Goal: Task Accomplishment & Management: Manage account settings

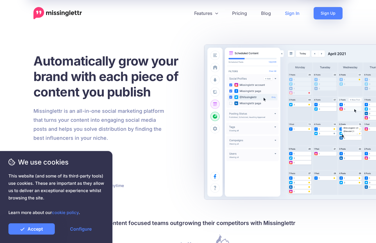
click at [294, 12] on link "Sign In" at bounding box center [292, 13] width 29 height 12
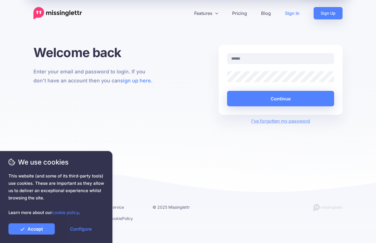
click at [261, 55] on input "text" at bounding box center [280, 58] width 107 height 11
type input "**********"
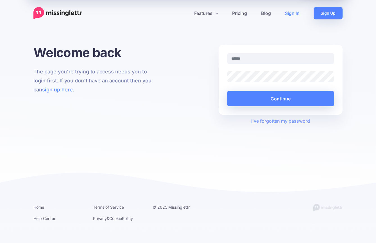
click at [249, 58] on input "text" at bounding box center [280, 58] width 107 height 11
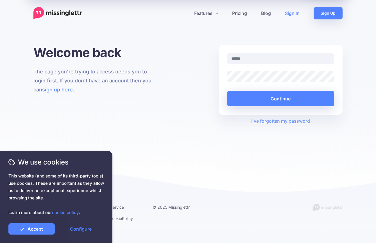
type input "**********"
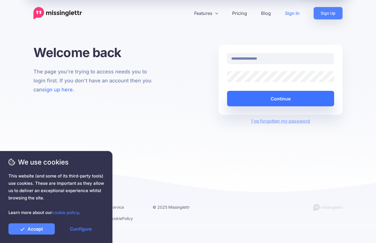
click at [246, 99] on button "Continue" at bounding box center [280, 98] width 107 height 15
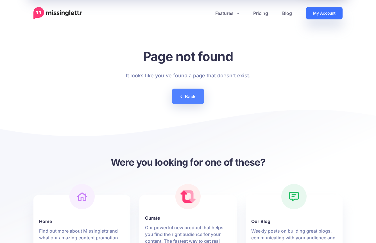
click at [316, 11] on link "My Account" at bounding box center [324, 13] width 37 height 12
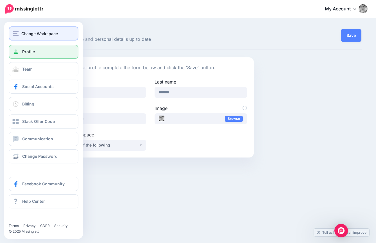
click at [22, 34] on span "Change Workspace" at bounding box center [39, 33] width 37 height 6
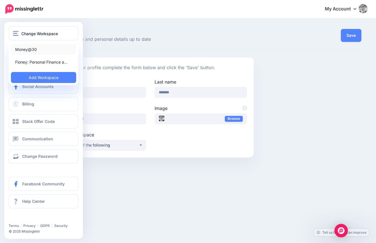
click at [28, 51] on link "Money@30" at bounding box center [43, 49] width 65 height 11
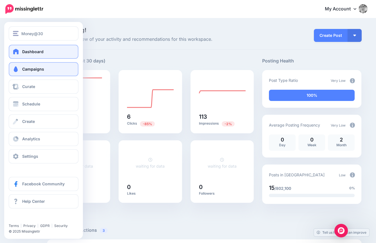
click at [35, 71] on span "Campaigns" at bounding box center [33, 69] width 22 height 5
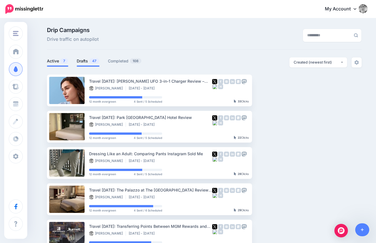
click at [85, 63] on link "Drafts 47" at bounding box center [88, 61] width 23 height 7
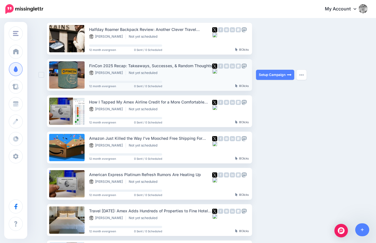
scroll to position [51, 0]
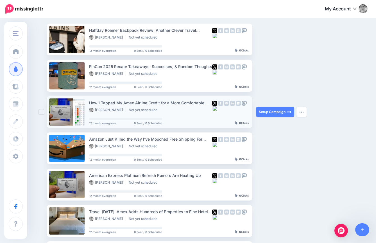
click at [40, 113] on ins at bounding box center [42, 112] width 6 height 6
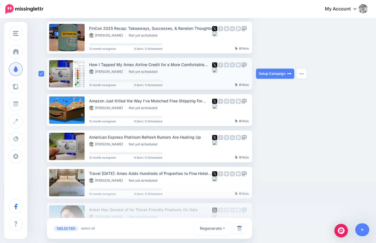
scroll to position [91, 0]
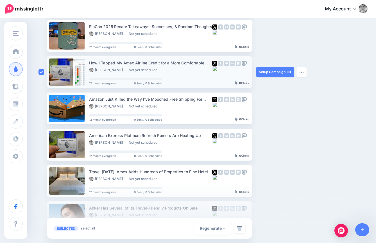
click at [40, 113] on div at bounding box center [43, 108] width 8 height 32
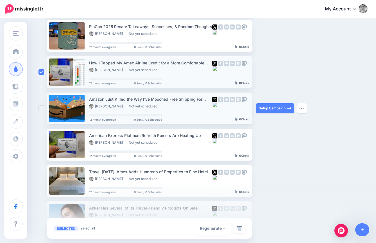
click at [39, 107] on ins at bounding box center [42, 108] width 6 height 6
click at [37, 142] on div "Drip Campaigns Drive traffic on autopilot Active 7 47 108" at bounding box center [188, 167] width 376 height 479
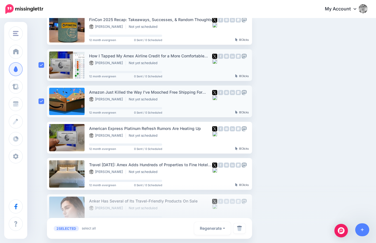
scroll to position [101, 0]
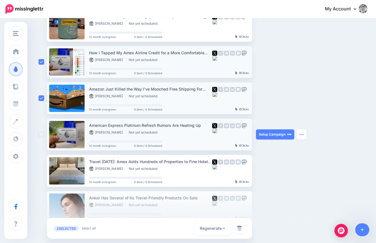
click at [41, 135] on ins at bounding box center [42, 135] width 6 height 6
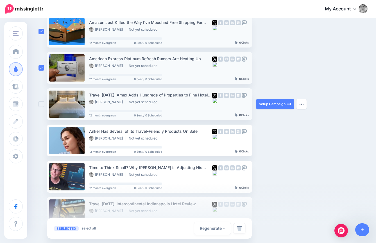
scroll to position [170, 0]
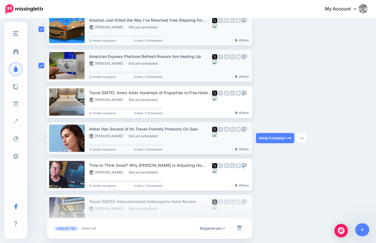
click at [41, 137] on ins at bounding box center [42, 138] width 6 height 6
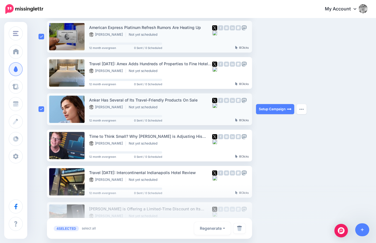
scroll to position [209, 0]
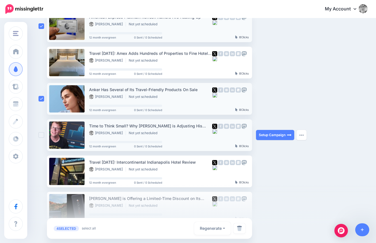
click at [40, 137] on ins at bounding box center [42, 135] width 6 height 6
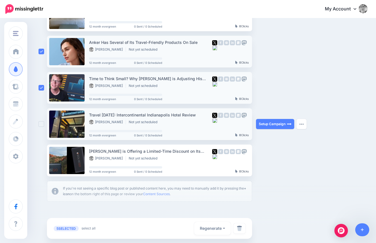
scroll to position [267, 0]
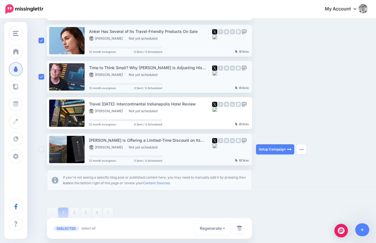
click at [42, 149] on ins at bounding box center [42, 149] width 6 height 6
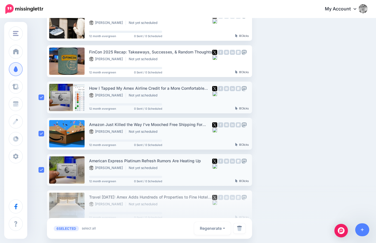
scroll to position [0, 0]
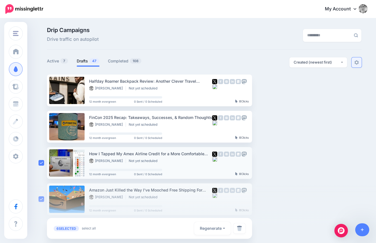
click at [354, 64] on link at bounding box center [357, 62] width 10 height 10
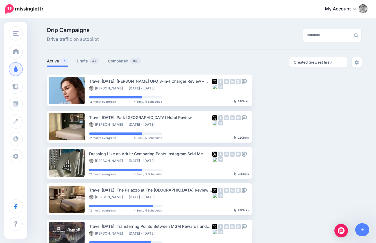
click at [99, 60] on ul "Active 7 Drafts 47 Completed 108" at bounding box center [125, 61] width 157 height 9
click at [95, 60] on span "47" at bounding box center [94, 60] width 10 height 5
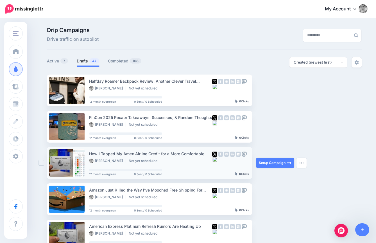
click at [41, 162] on ins at bounding box center [42, 163] width 6 height 6
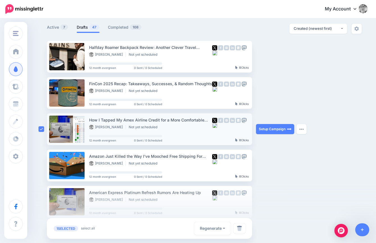
scroll to position [61, 0]
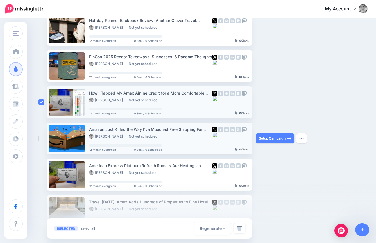
click at [40, 141] on ins at bounding box center [42, 138] width 6 height 6
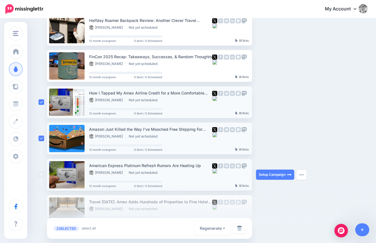
click at [40, 171] on div at bounding box center [43, 175] width 8 height 32
click at [41, 175] on ins at bounding box center [42, 175] width 6 height 6
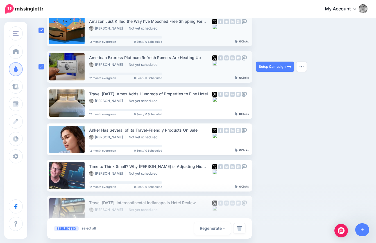
scroll to position [170, 0]
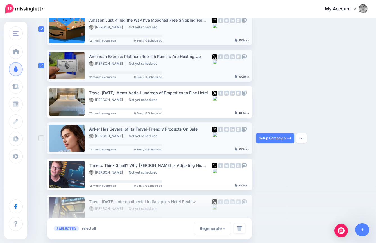
click at [40, 137] on ins at bounding box center [42, 138] width 6 height 6
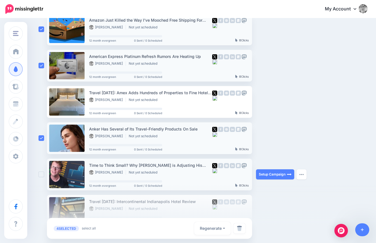
click at [40, 175] on ins at bounding box center [42, 174] width 6 height 6
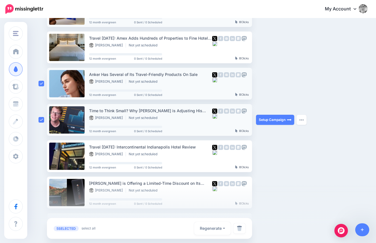
scroll to position [273, 0]
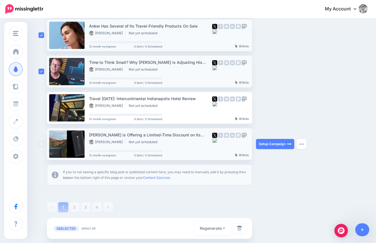
click at [39, 144] on ins at bounding box center [42, 144] width 6 height 6
click at [237, 230] on img at bounding box center [239, 228] width 5 height 6
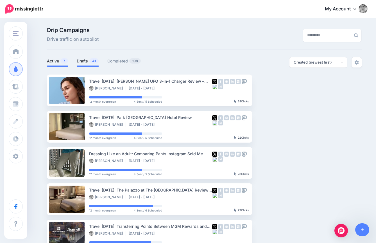
click at [86, 62] on link "Drafts 41" at bounding box center [88, 61] width 22 height 7
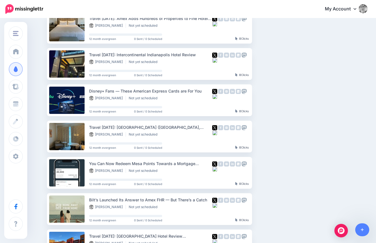
scroll to position [136, 0]
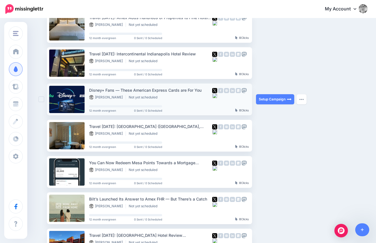
click at [41, 101] on ins at bounding box center [42, 99] width 6 height 6
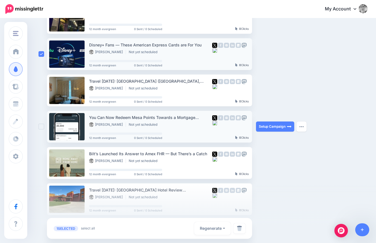
scroll to position [187, 0]
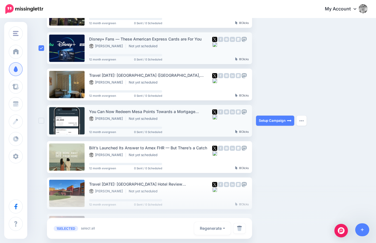
click at [41, 123] on ins at bounding box center [42, 121] width 6 height 6
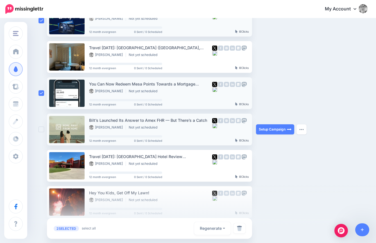
click at [41, 129] on ins at bounding box center [42, 129] width 6 height 6
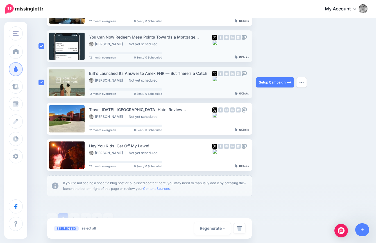
scroll to position [262, 0]
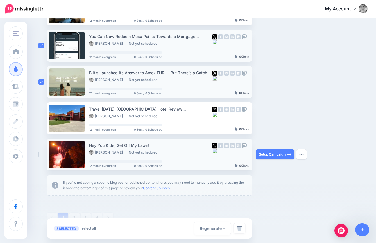
click at [39, 157] on ins at bounding box center [42, 154] width 6 height 6
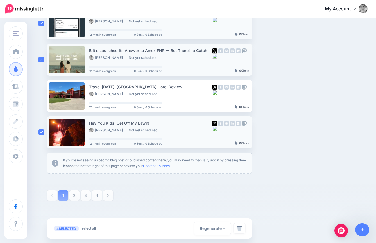
scroll to position [297, 0]
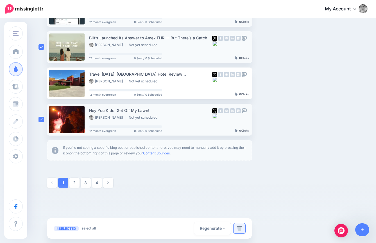
click at [239, 226] on img at bounding box center [239, 228] width 5 height 6
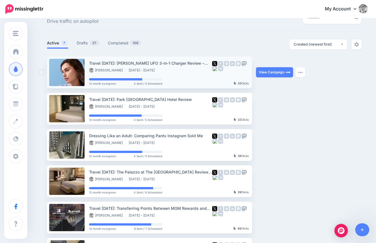
scroll to position [5, 0]
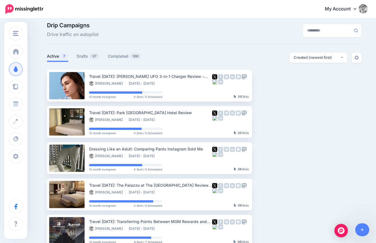
click at [98, 52] on div "Drip Campaigns Drive traffic on autopilot Active 7 37" at bounding box center [204, 170] width 323 height 296
click at [94, 58] on span "37" at bounding box center [94, 55] width 10 height 5
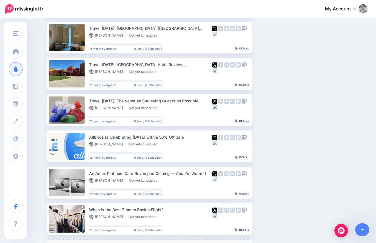
scroll to position [199, 0]
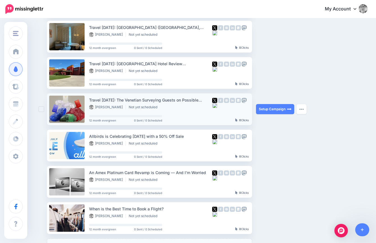
click at [39, 109] on ins at bounding box center [42, 109] width 6 height 6
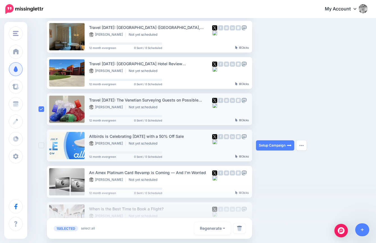
click at [40, 146] on ins at bounding box center [42, 145] width 6 height 6
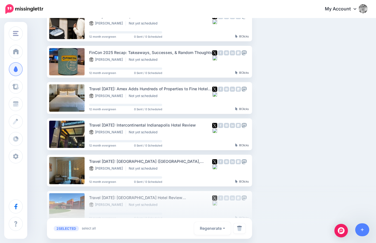
scroll to position [57, 0]
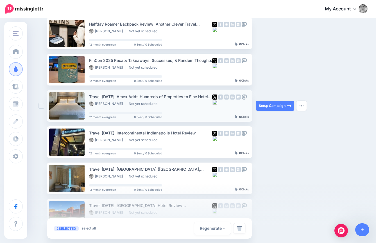
click at [43, 104] on ins at bounding box center [42, 106] width 6 height 6
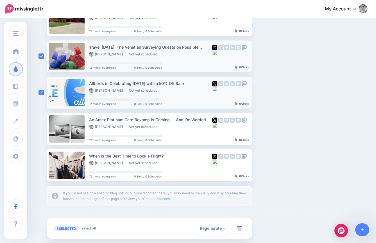
scroll to position [248, 0]
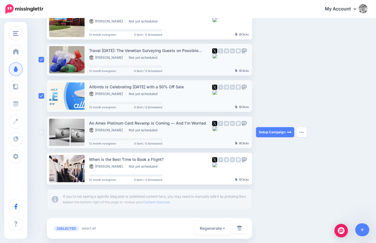
click at [40, 133] on ins at bounding box center [42, 132] width 6 height 6
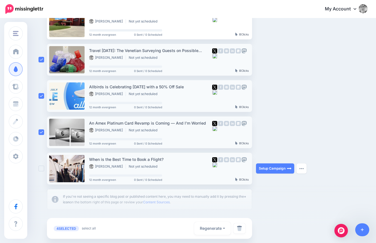
click at [43, 168] on ins at bounding box center [42, 169] width 6 height 6
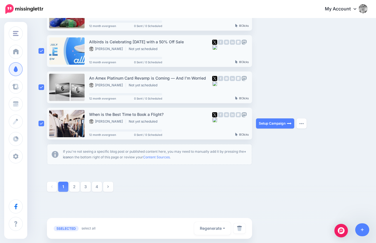
scroll to position [297, 0]
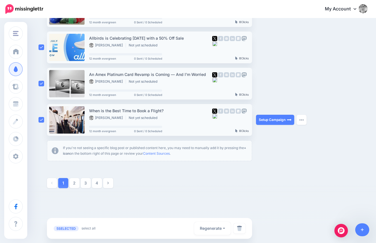
click at [42, 120] on ins at bounding box center [42, 120] width 6 height 6
click at [239, 230] on img at bounding box center [239, 228] width 5 height 6
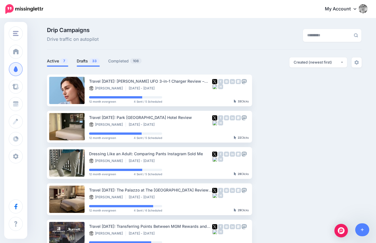
click at [86, 61] on link "Drafts 33" at bounding box center [88, 61] width 23 height 7
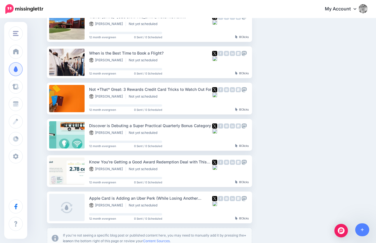
scroll to position [298, 0]
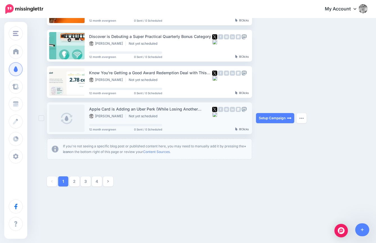
click at [41, 118] on ins at bounding box center [42, 118] width 6 height 6
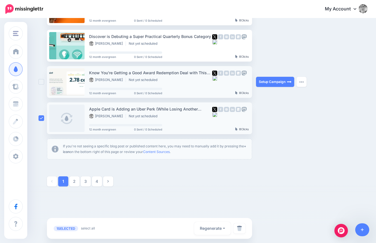
click at [40, 85] on div at bounding box center [43, 82] width 8 height 32
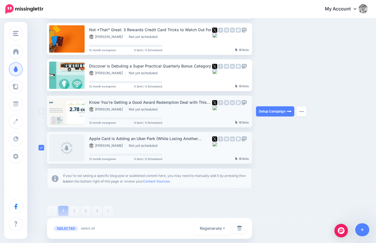
scroll to position [268, 0]
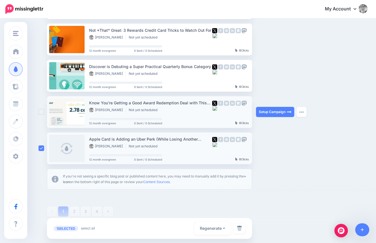
click at [40, 111] on ins at bounding box center [42, 112] width 6 height 6
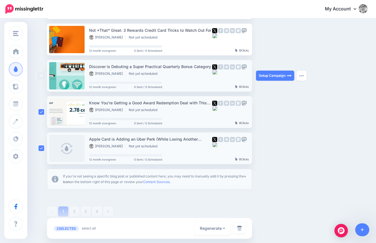
click at [41, 78] on ins at bounding box center [42, 76] width 6 height 6
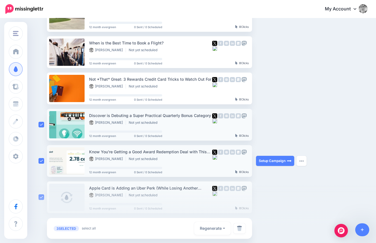
scroll to position [219, 0]
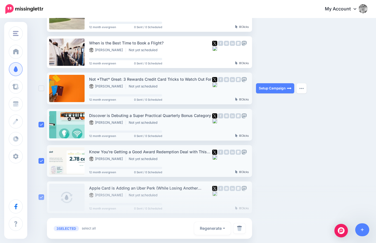
click at [41, 88] on ins at bounding box center [42, 88] width 6 height 6
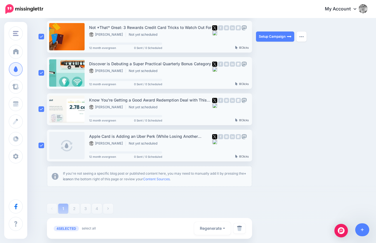
scroll to position [296, 0]
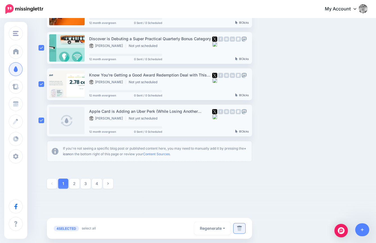
click at [240, 231] on img at bounding box center [239, 228] width 5 height 6
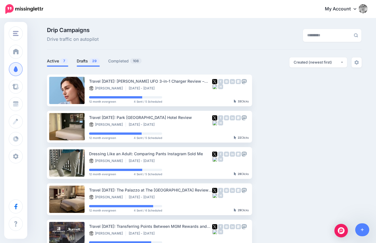
click at [85, 63] on link "Drafts 29" at bounding box center [88, 61] width 23 height 7
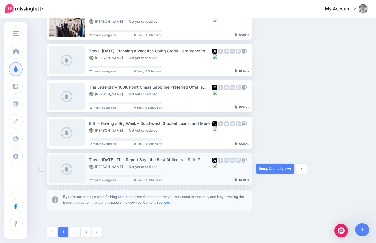
scroll to position [245, 0]
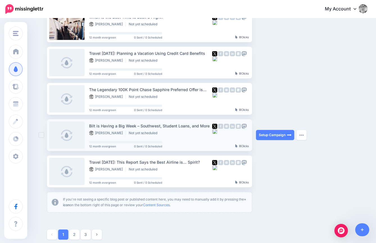
click at [41, 135] on ins at bounding box center [42, 135] width 6 height 6
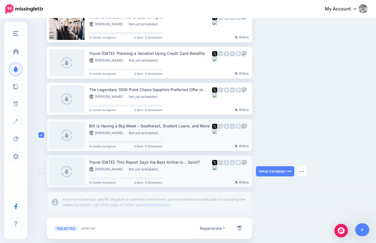
click at [41, 170] on ins at bounding box center [42, 171] width 6 height 6
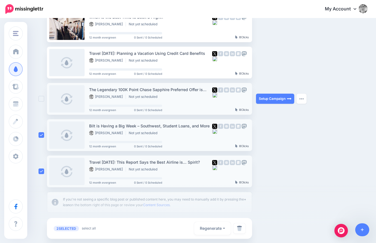
click at [40, 99] on ins at bounding box center [42, 99] width 6 height 6
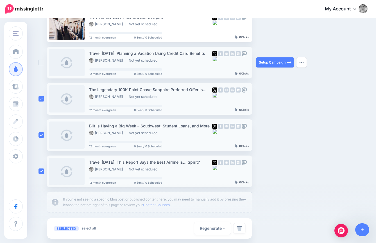
click at [39, 65] on ins at bounding box center [42, 63] width 6 height 6
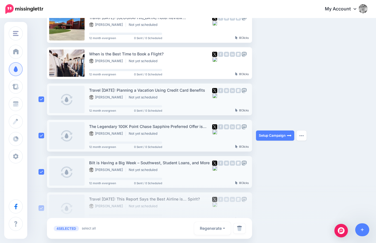
scroll to position [205, 0]
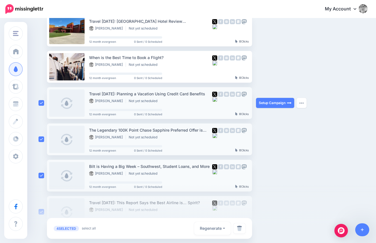
click at [39, 104] on ins at bounding box center [42, 103] width 6 height 6
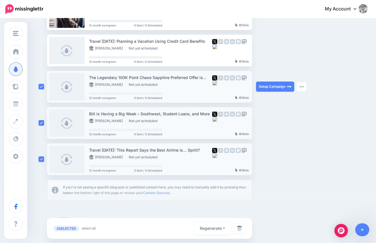
scroll to position [298, 0]
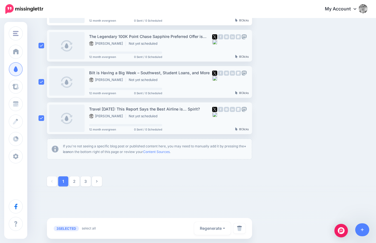
click at [245, 232] on div "3 SELECTED select all deselect all Regenerate Regenerate Campaign(s) Regenerate…" at bounding box center [149, 228] width 205 height 21
click at [243, 232] on link at bounding box center [240, 228] width 12 height 10
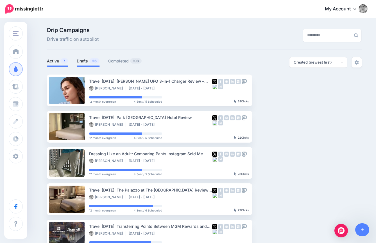
click at [80, 62] on link "Drafts 26" at bounding box center [88, 61] width 23 height 7
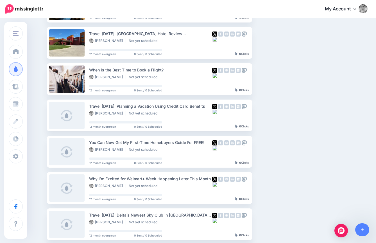
scroll to position [298, 0]
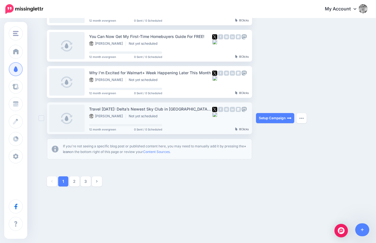
click at [40, 116] on ins at bounding box center [42, 118] width 6 height 6
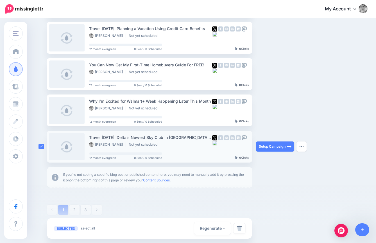
scroll to position [268, 0]
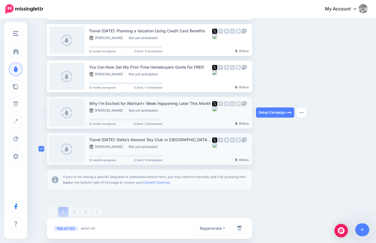
click at [40, 108] on div at bounding box center [43, 113] width 8 height 32
click at [39, 114] on ins at bounding box center [42, 113] width 6 height 6
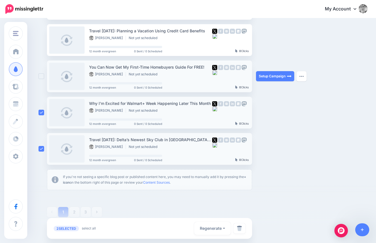
click at [40, 80] on div at bounding box center [43, 76] width 8 height 32
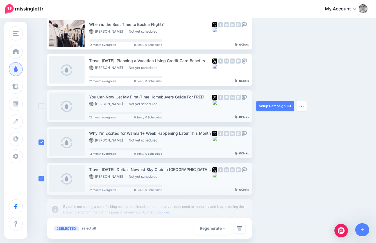
scroll to position [236, 0]
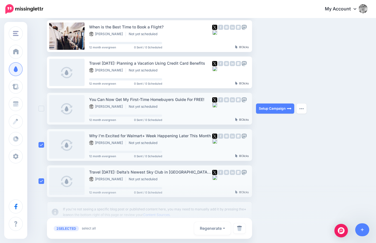
click at [42, 107] on ins at bounding box center [42, 109] width 6 height 6
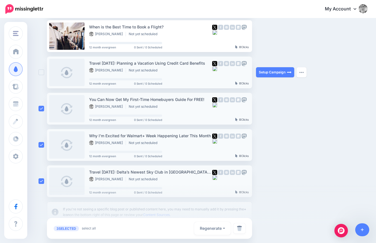
click at [42, 74] on ins at bounding box center [42, 72] width 6 height 6
click at [42, 75] on div at bounding box center [43, 72] width 8 height 32
click at [42, 74] on ins at bounding box center [42, 72] width 6 height 6
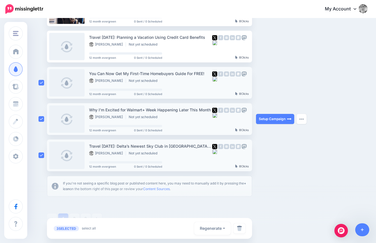
scroll to position [271, 0]
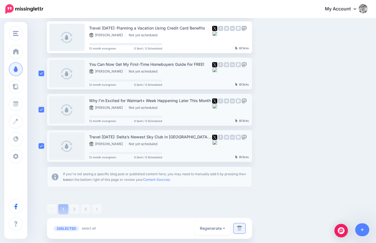
click at [243, 228] on link at bounding box center [240, 228] width 12 height 10
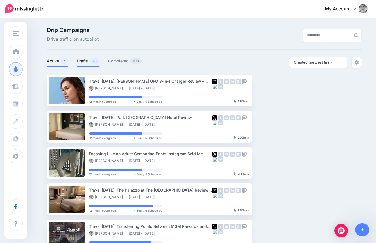
click at [81, 62] on link "Drafts 23" at bounding box center [88, 61] width 23 height 7
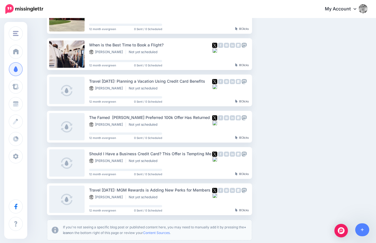
scroll to position [269, 0]
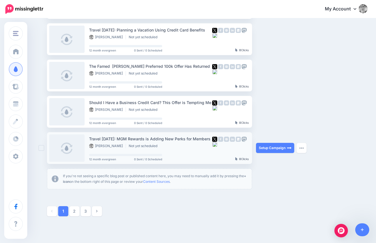
click at [39, 148] on ins at bounding box center [42, 148] width 6 height 6
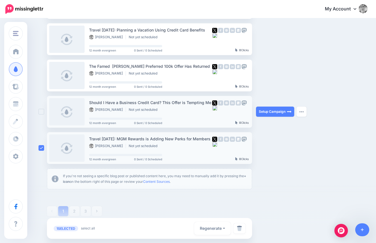
click at [42, 111] on ins at bounding box center [42, 112] width 6 height 6
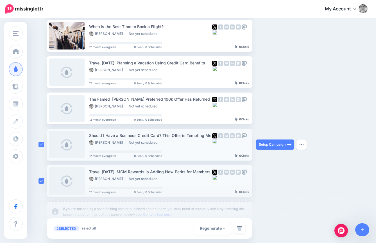
scroll to position [236, 0]
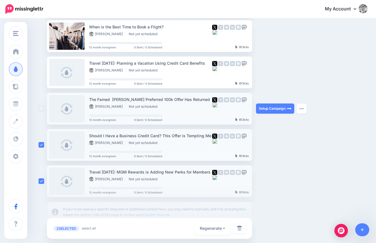
click at [42, 103] on div at bounding box center [43, 109] width 8 height 32
click at [42, 107] on ins at bounding box center [42, 109] width 6 height 6
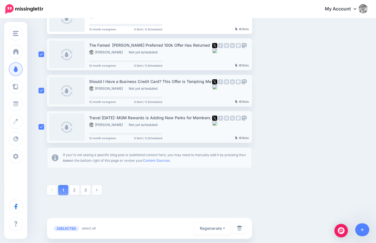
scroll to position [295, 0]
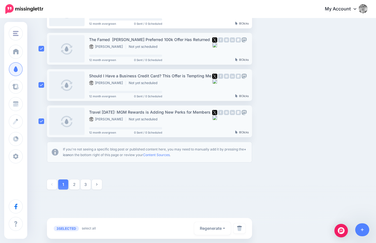
click at [74, 184] on div at bounding box center [188, 213] width 376 height 59
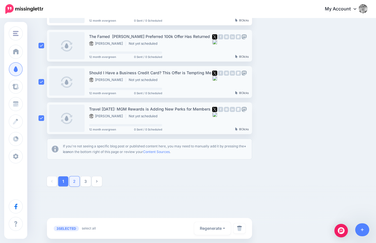
click at [76, 180] on link "2" at bounding box center [74, 181] width 10 height 10
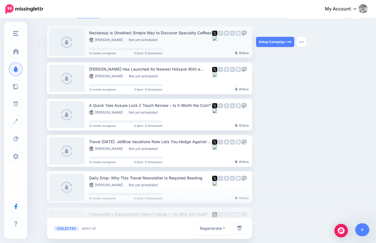
click at [42, 41] on ins at bounding box center [42, 42] width 6 height 6
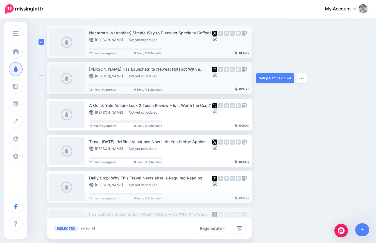
click at [40, 78] on ins at bounding box center [42, 78] width 6 height 6
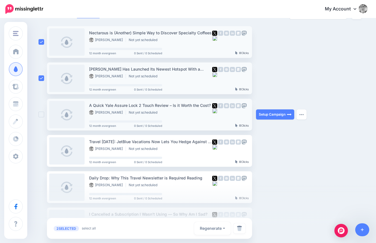
click at [41, 112] on ins at bounding box center [42, 115] width 6 height 6
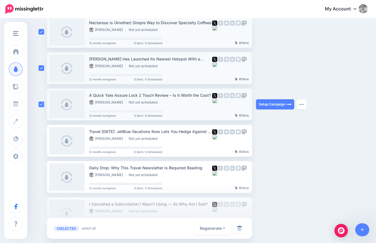
scroll to position [70, 0]
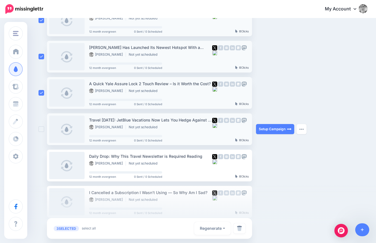
click at [40, 122] on div at bounding box center [43, 129] width 8 height 32
click at [40, 130] on ins at bounding box center [42, 129] width 6 height 6
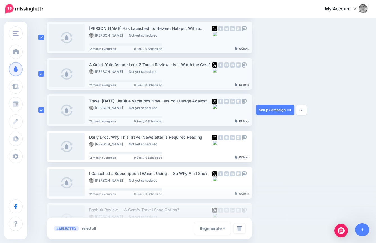
scroll to position [96, 0]
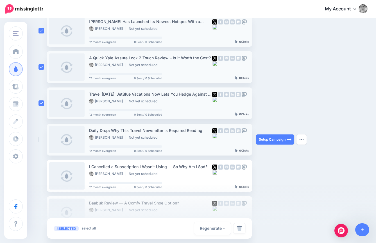
click at [39, 141] on ins at bounding box center [42, 140] width 6 height 6
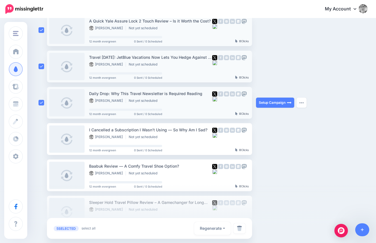
scroll to position [137, 0]
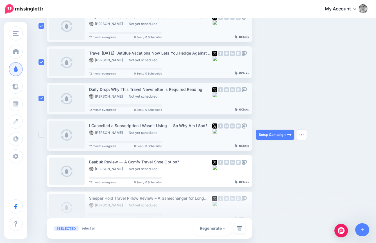
click at [41, 134] on ins at bounding box center [42, 135] width 6 height 6
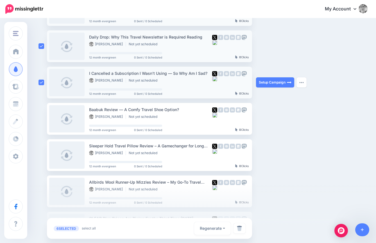
scroll to position [191, 0]
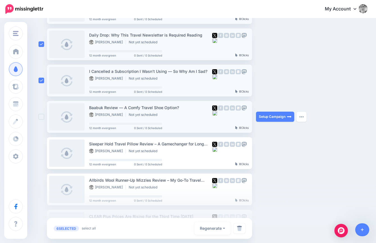
click at [41, 117] on ins at bounding box center [42, 117] width 6 height 6
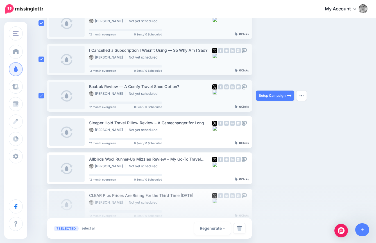
scroll to position [211, 0]
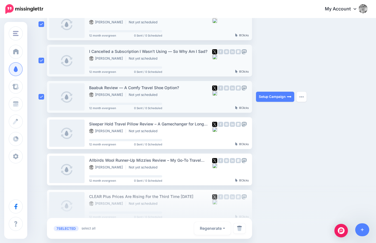
click at [41, 97] on ins at bounding box center [42, 97] width 6 height 6
click at [40, 96] on ins at bounding box center [42, 97] width 6 height 6
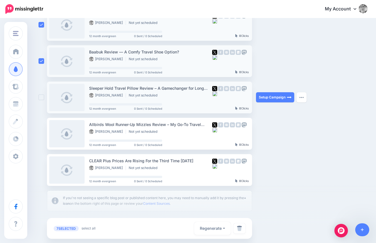
scroll to position [247, 0]
click at [39, 98] on ins at bounding box center [42, 97] width 6 height 6
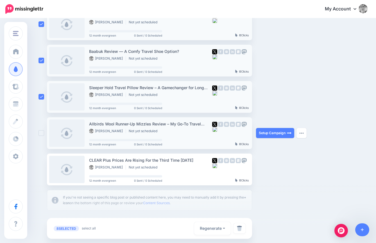
click at [43, 132] on ins at bounding box center [42, 133] width 6 height 6
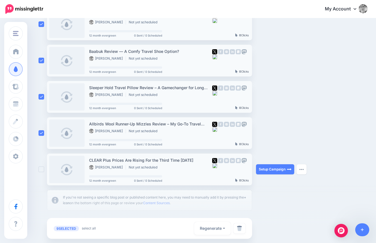
click at [41, 167] on ins at bounding box center [42, 169] width 6 height 6
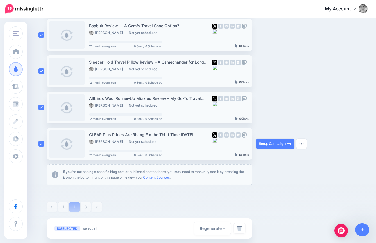
scroll to position [274, 0]
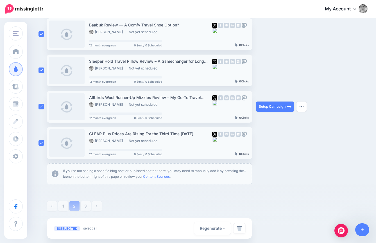
click at [40, 108] on ins at bounding box center [42, 107] width 6 height 6
click at [241, 228] on img at bounding box center [239, 228] width 5 height 6
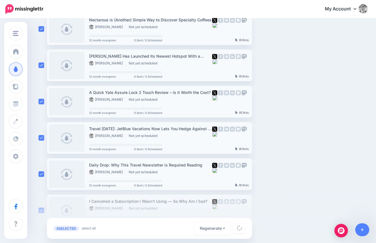
scroll to position [0, 0]
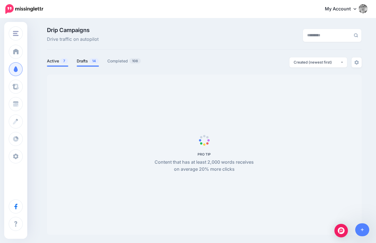
click at [87, 61] on link "Drafts 14" at bounding box center [88, 61] width 22 height 7
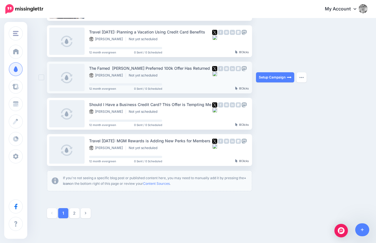
scroll to position [298, 0]
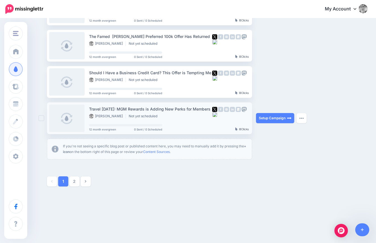
click at [42, 119] on ins at bounding box center [42, 118] width 6 height 6
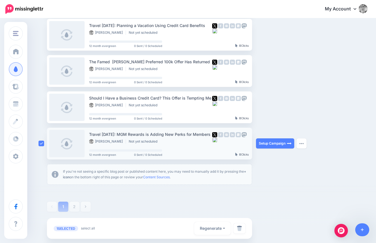
scroll to position [271, 0]
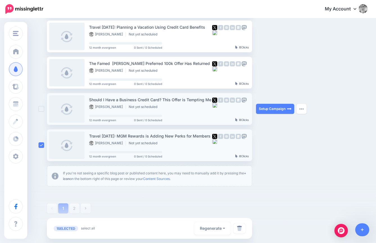
click at [40, 111] on ins at bounding box center [42, 109] width 6 height 6
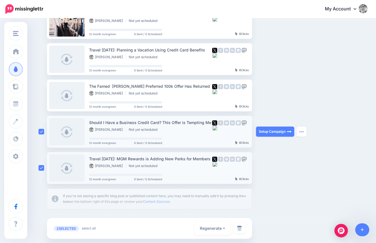
scroll to position [244, 0]
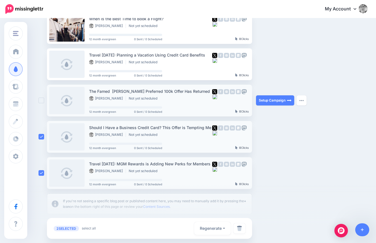
click at [40, 101] on ins at bounding box center [42, 101] width 6 height 6
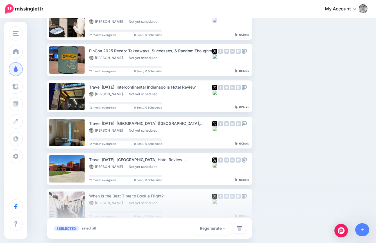
scroll to position [37, 0]
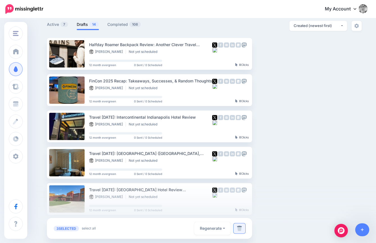
click at [243, 229] on link at bounding box center [240, 228] width 12 height 10
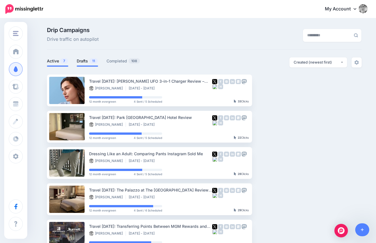
click at [93, 62] on span "11" at bounding box center [93, 60] width 8 height 5
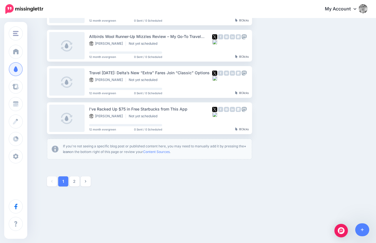
scroll to position [296, 0]
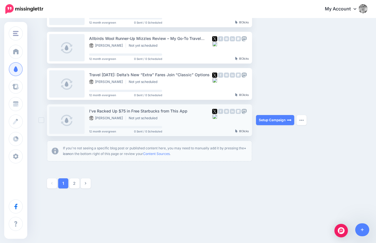
click at [41, 119] on ins at bounding box center [42, 120] width 6 height 6
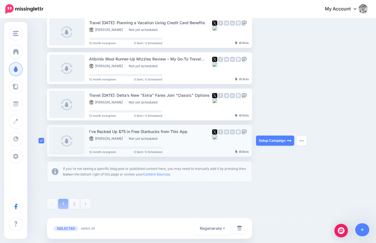
scroll to position [274, 0]
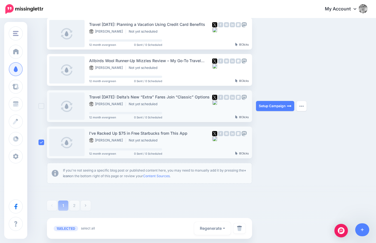
click at [42, 107] on ins at bounding box center [42, 106] width 6 height 6
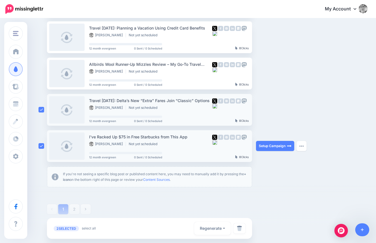
scroll to position [280, 0]
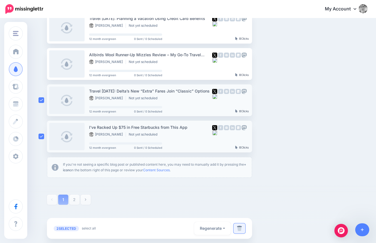
click at [244, 230] on link at bounding box center [240, 228] width 12 height 10
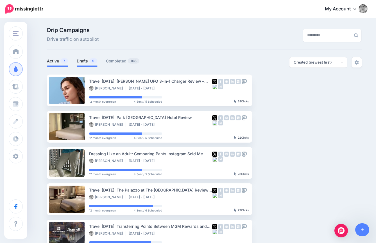
click at [82, 57] on li "Drafts 9" at bounding box center [87, 61] width 21 height 9
click at [83, 61] on link "Drafts 9" at bounding box center [87, 61] width 21 height 7
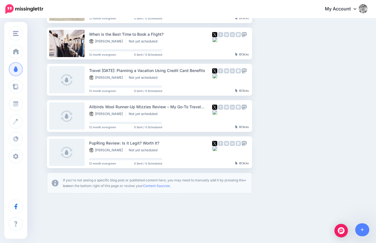
scroll to position [235, 0]
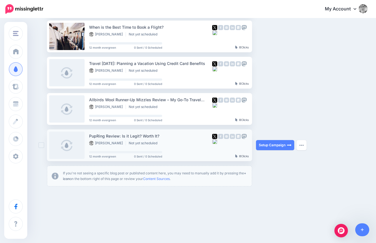
click at [40, 146] on ins at bounding box center [42, 145] width 6 height 6
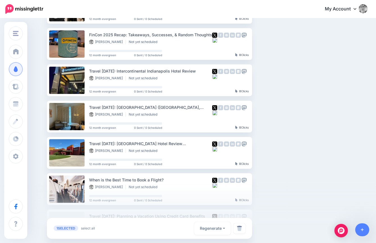
scroll to position [0, 0]
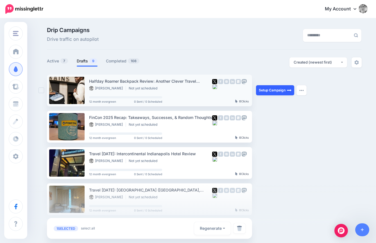
click at [269, 92] on link "Setup Campaign" at bounding box center [275, 90] width 38 height 10
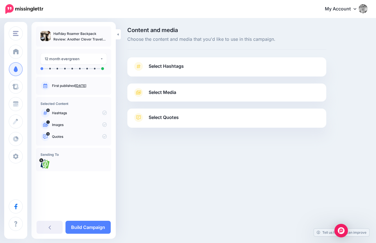
click at [190, 58] on div "Select Hashtags First let's make sure we're happy with the hashtags. Add, delet…" at bounding box center [226, 66] width 199 height 19
click at [190, 66] on link "Select Hashtags" at bounding box center [227, 69] width 188 height 15
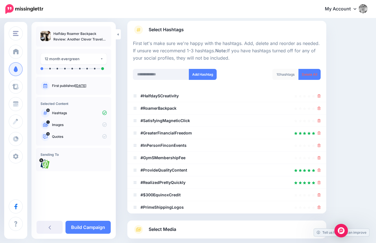
scroll to position [36, 0]
click at [305, 73] on link "Delete All" at bounding box center [309, 74] width 22 height 11
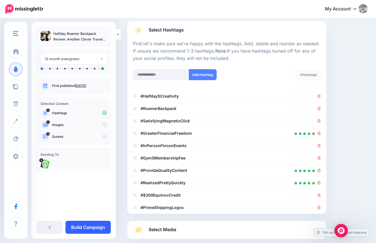
scroll to position [0, 0]
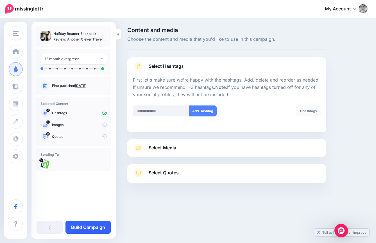
click at [98, 230] on link "Build Campaign" at bounding box center [87, 227] width 45 height 13
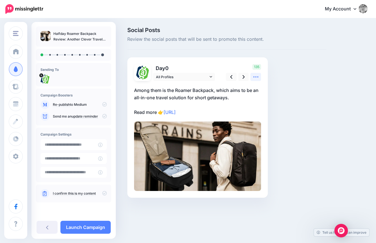
click at [252, 79] on link at bounding box center [255, 77] width 11 height 8
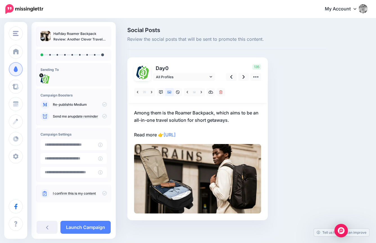
click at [161, 115] on p "Among them is the Roamer Backpack, which aims to be an all-in-one travel soluti…" at bounding box center [197, 123] width 127 height 29
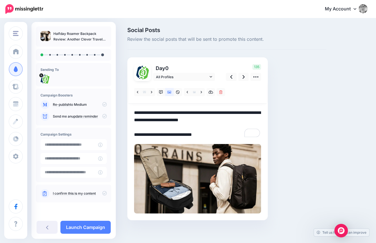
click at [155, 113] on textarea "**********" at bounding box center [197, 123] width 127 height 29
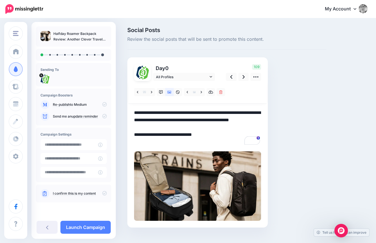
click at [189, 130] on textarea "**********" at bounding box center [197, 127] width 127 height 37
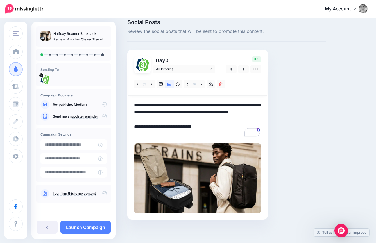
scroll to position [10, 0]
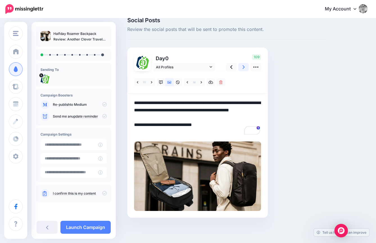
type textarea "**********"
click at [243, 71] on link at bounding box center [243, 67] width 11 height 8
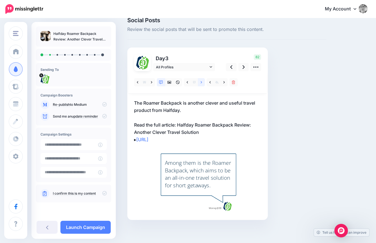
click at [203, 82] on link at bounding box center [201, 82] width 7 height 8
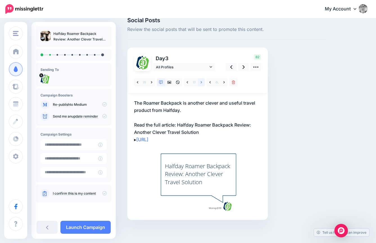
click at [203, 82] on link at bounding box center [201, 82] width 7 height 8
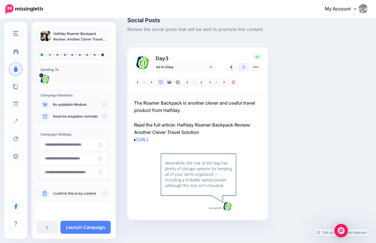
click at [243, 69] on icon at bounding box center [244, 67] width 2 height 6
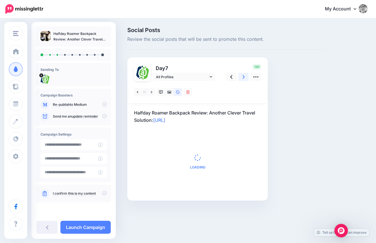
scroll to position [0, 0]
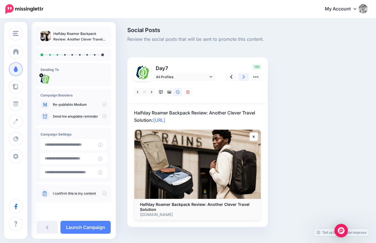
click at [244, 74] on icon at bounding box center [244, 77] width 2 height 6
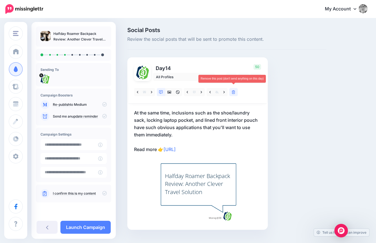
click at [236, 95] on link at bounding box center [233, 92] width 8 height 8
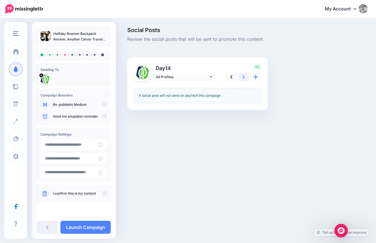
click at [244, 78] on icon at bounding box center [244, 77] width 2 height 6
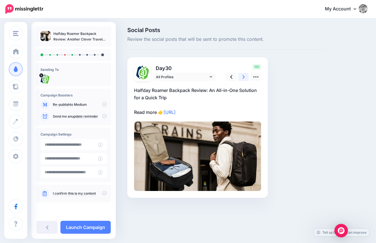
click at [244, 78] on icon at bounding box center [244, 77] width 2 height 6
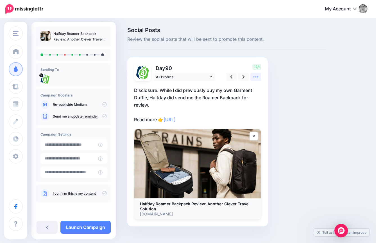
click at [255, 77] on icon at bounding box center [256, 77] width 6 height 6
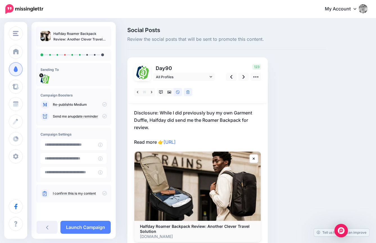
click at [192, 90] on div at bounding box center [164, 92] width 60 height 8
click at [188, 90] on icon at bounding box center [187, 92] width 3 height 4
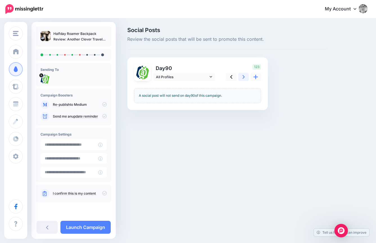
click at [244, 79] on icon at bounding box center [244, 77] width 2 height 6
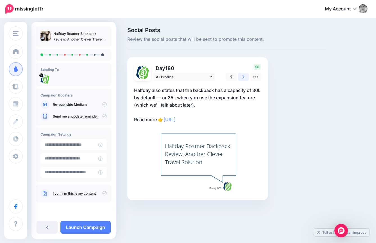
click at [244, 78] on icon at bounding box center [244, 77] width 2 height 6
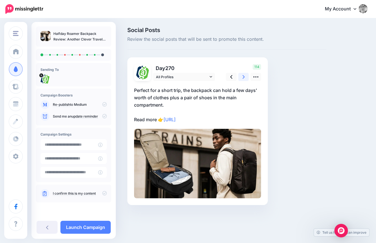
click at [242, 78] on link at bounding box center [243, 77] width 11 height 8
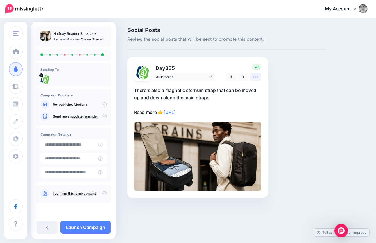
click at [255, 77] on icon at bounding box center [256, 77] width 6 height 6
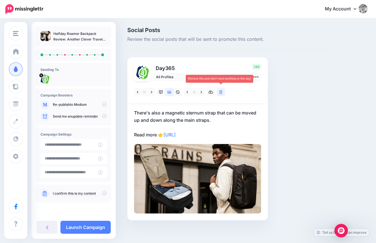
click at [223, 91] on link at bounding box center [221, 92] width 8 height 8
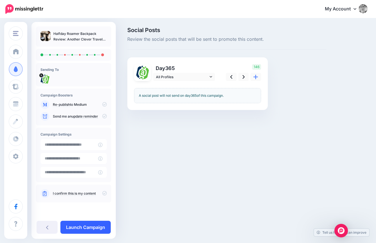
click at [88, 225] on link "Launch Campaign" at bounding box center [85, 227] width 50 height 13
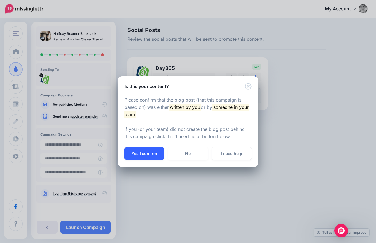
click at [148, 153] on button "Yes I confirm" at bounding box center [145, 153] width 40 height 13
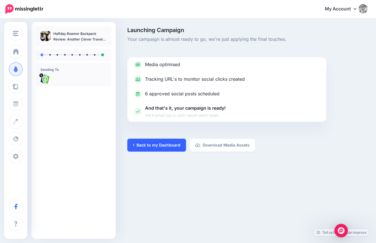
click at [158, 148] on link "Back to my Dashboard" at bounding box center [156, 145] width 59 height 13
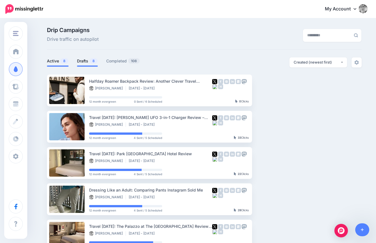
click at [90, 58] on link "Drafts 8" at bounding box center [87, 61] width 21 height 7
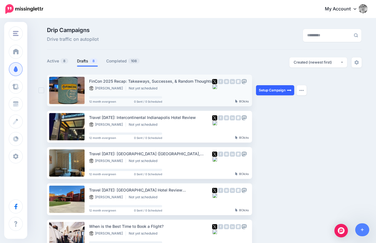
click at [270, 90] on link "Setup Campaign" at bounding box center [275, 90] width 38 height 10
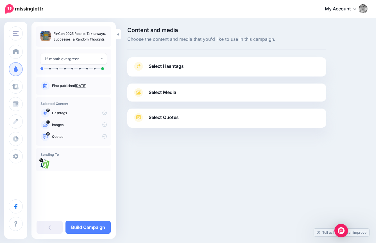
click at [182, 75] on link "Select Hashtags" at bounding box center [227, 69] width 188 height 15
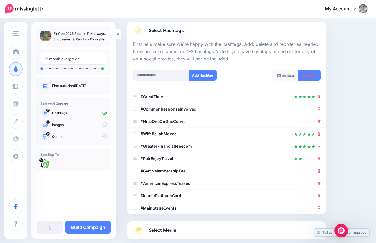
scroll to position [38, 0]
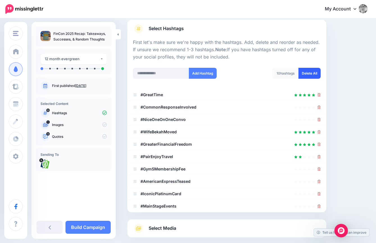
click at [305, 76] on link "Delete All" at bounding box center [309, 73] width 22 height 11
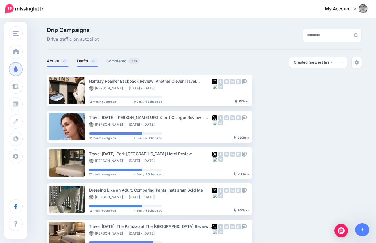
click at [85, 60] on link "Drafts 8" at bounding box center [87, 61] width 21 height 7
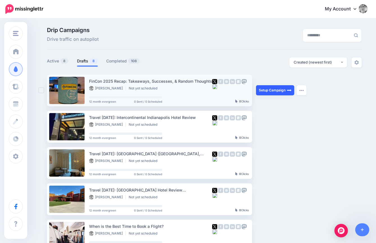
click at [283, 91] on link "Setup Campaign" at bounding box center [275, 90] width 38 height 10
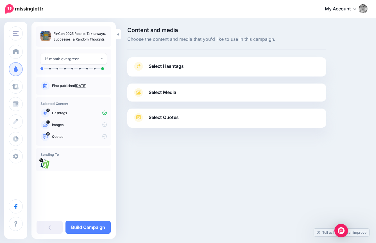
click at [210, 74] on link "Select Hashtags" at bounding box center [227, 69] width 188 height 15
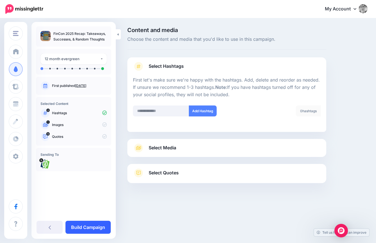
click at [101, 227] on link "Build Campaign" at bounding box center [87, 227] width 45 height 13
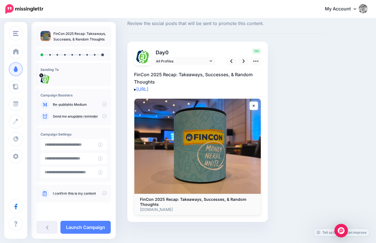
scroll to position [20, 0]
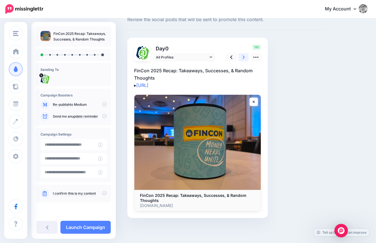
click at [244, 58] on icon at bounding box center [244, 57] width 2 height 6
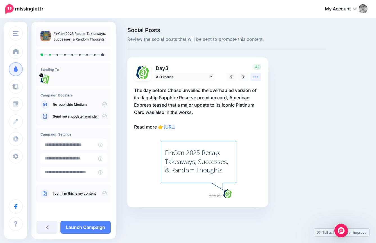
click at [257, 77] on icon at bounding box center [255, 76] width 5 height 1
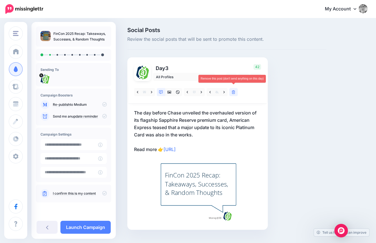
click at [230, 90] on link at bounding box center [233, 92] width 8 height 8
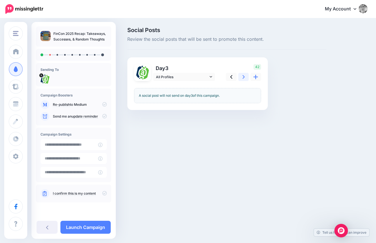
click at [246, 76] on link at bounding box center [243, 77] width 11 height 8
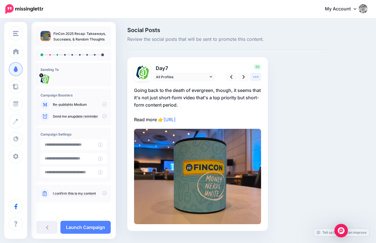
click at [258, 76] on icon at bounding box center [255, 76] width 5 height 1
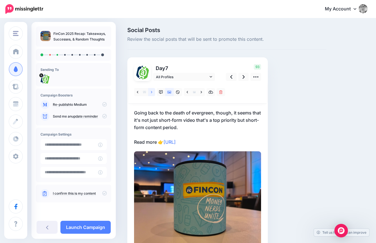
click at [152, 91] on icon at bounding box center [151, 92] width 1 height 4
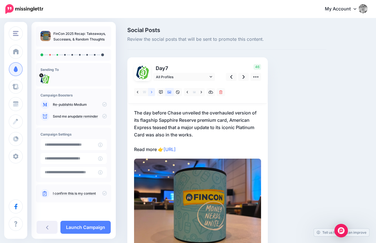
click at [152, 91] on icon at bounding box center [151, 92] width 1 height 4
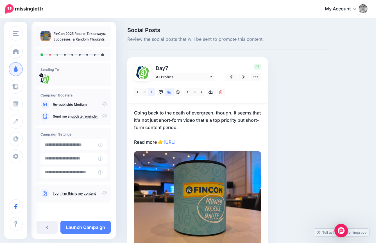
click at [152, 92] on icon at bounding box center [151, 92] width 1 height 4
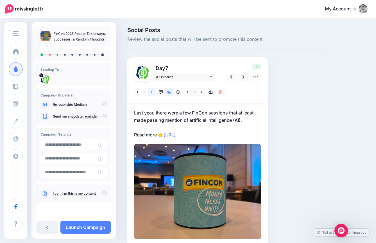
click at [152, 91] on icon at bounding box center [151, 92] width 1 height 4
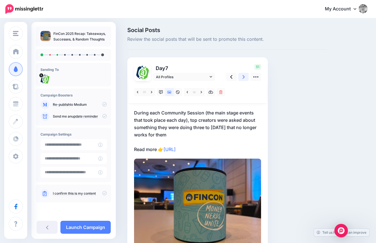
click at [246, 78] on link at bounding box center [243, 77] width 11 height 8
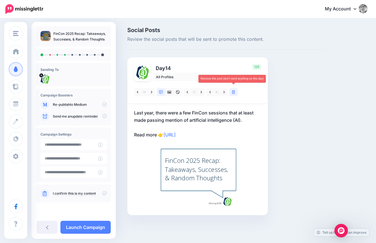
click at [232, 91] on icon at bounding box center [233, 92] width 3 height 4
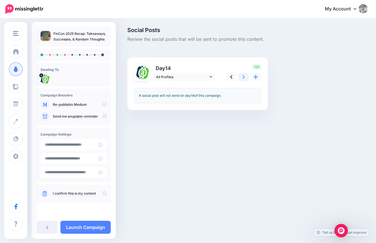
click at [242, 78] on link at bounding box center [243, 77] width 11 height 8
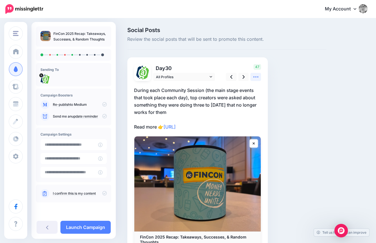
click at [254, 78] on icon at bounding box center [256, 77] width 6 height 6
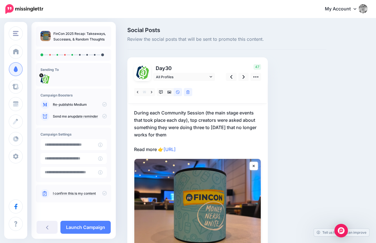
click at [192, 89] on div at bounding box center [164, 92] width 60 height 8
click at [189, 91] on icon at bounding box center [187, 92] width 3 height 4
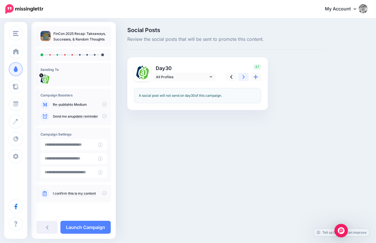
click at [244, 78] on icon at bounding box center [244, 77] width 2 height 6
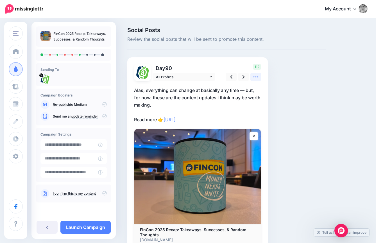
click at [257, 79] on icon at bounding box center [256, 77] width 6 height 6
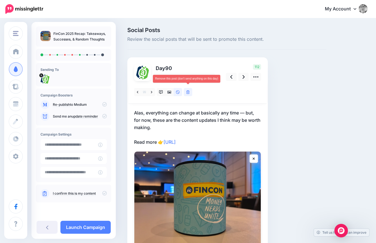
click at [187, 92] on icon at bounding box center [187, 92] width 3 height 4
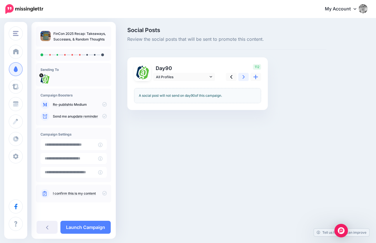
click at [242, 80] on link at bounding box center [243, 77] width 11 height 8
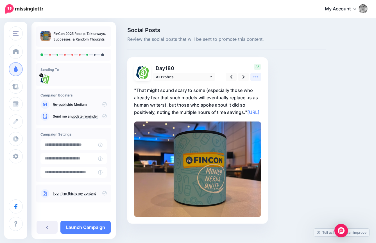
click at [258, 76] on icon at bounding box center [256, 77] width 6 height 6
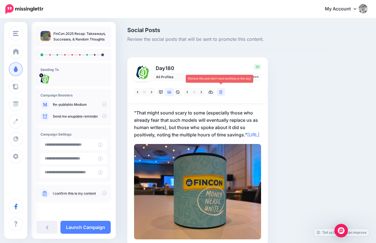
click at [220, 91] on icon at bounding box center [220, 92] width 3 height 4
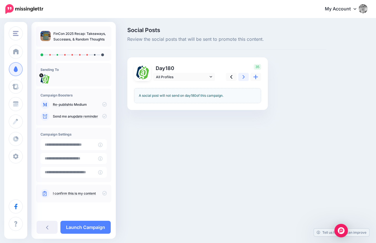
click at [244, 75] on icon at bounding box center [244, 77] width 2 height 6
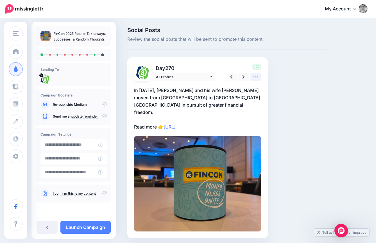
click at [256, 75] on icon at bounding box center [256, 77] width 6 height 6
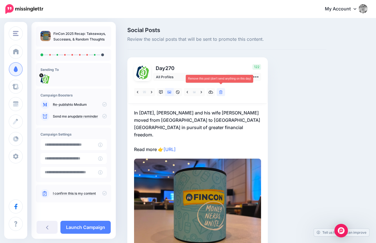
click at [220, 92] on icon at bounding box center [220, 92] width 3 height 4
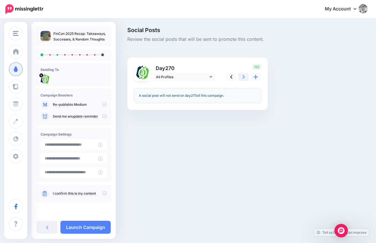
click at [245, 77] on link at bounding box center [243, 77] width 11 height 8
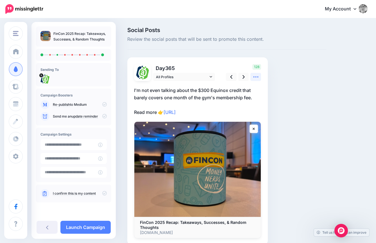
click at [255, 79] on icon at bounding box center [256, 77] width 6 height 6
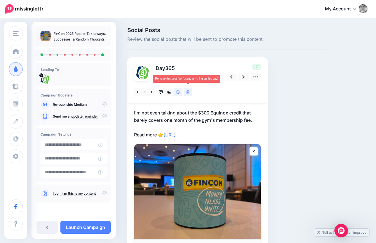
click at [188, 93] on icon at bounding box center [187, 92] width 3 height 4
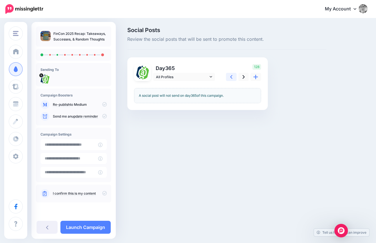
click at [234, 78] on link at bounding box center [231, 77] width 11 height 8
click at [241, 78] on link at bounding box center [243, 77] width 11 height 8
click at [99, 227] on link "Launch Campaign" at bounding box center [85, 227] width 50 height 13
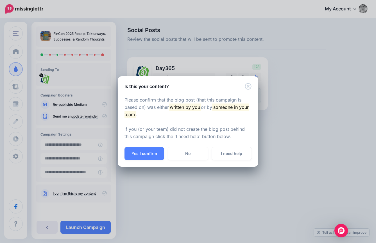
click at [247, 90] on div "Please confirm that the blog post (that this campaign is based on) was either w…" at bounding box center [188, 118] width 141 height 57
click at [247, 85] on icon "Close" at bounding box center [248, 86] width 7 height 7
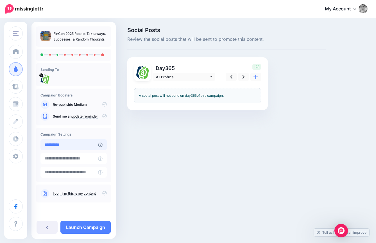
click at [59, 144] on input "**********" at bounding box center [69, 144] width 58 height 11
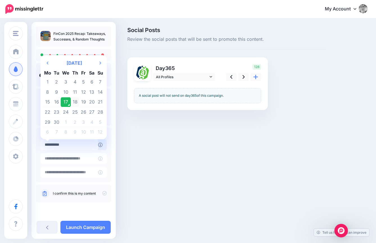
click at [75, 103] on td "18" at bounding box center [75, 102] width 9 height 10
type input "**********"
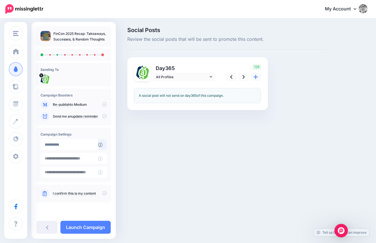
click at [81, 220] on div "FinCon 2025 Recap: Takeaways, Successes, & Random Thoughts Sending To" at bounding box center [73, 130] width 84 height 217
click at [82, 225] on link "Launch Campaign" at bounding box center [85, 227] width 50 height 13
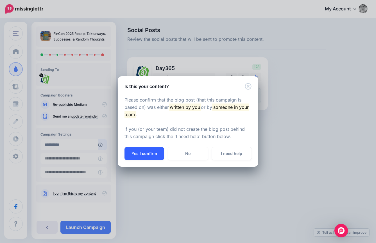
click at [150, 156] on button "Yes I confirm" at bounding box center [145, 153] width 40 height 13
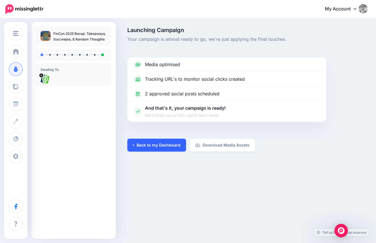
click at [146, 146] on link "Back to my Dashboard" at bounding box center [156, 145] width 59 height 13
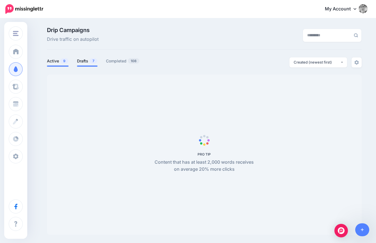
click at [86, 62] on link "Drafts 7" at bounding box center [87, 61] width 21 height 7
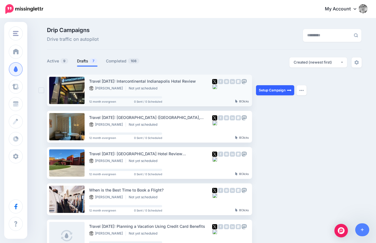
click at [282, 89] on link "Setup Campaign" at bounding box center [275, 90] width 38 height 10
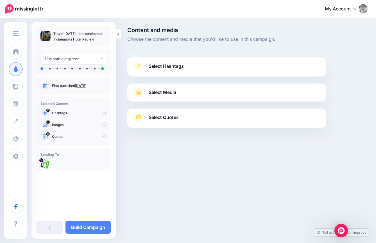
click at [244, 73] on link "Select Hashtags" at bounding box center [227, 69] width 188 height 15
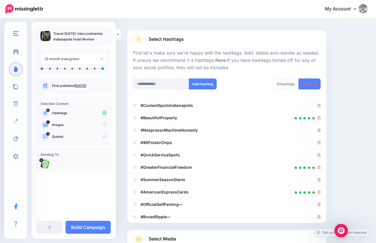
scroll to position [27, 0]
click at [306, 80] on link "Delete All" at bounding box center [309, 83] width 22 height 11
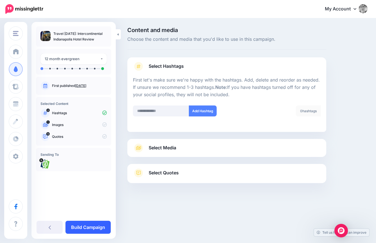
click at [107, 228] on link "Build Campaign" at bounding box center [87, 227] width 45 height 13
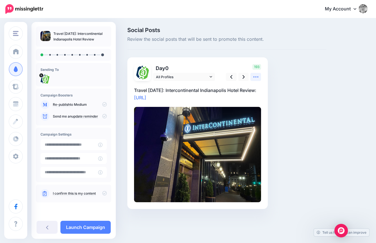
click at [257, 76] on icon at bounding box center [256, 77] width 6 height 6
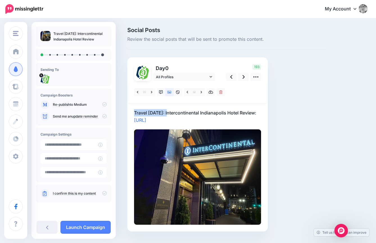
drag, startPoint x: 169, startPoint y: 113, endPoint x: 134, endPoint y: 113, distance: 35.1
click at [134, 113] on p "Travel Tuesday: Intercontinental Indianapolis Hotel Review: https://lttr.ai/Ahm…" at bounding box center [197, 116] width 127 height 15
click at [172, 109] on textarea "**********" at bounding box center [197, 116] width 127 height 15
drag, startPoint x: 167, startPoint y: 113, endPoint x: 125, endPoint y: 112, distance: 42.7
click at [125, 112] on div "Social Posts Review the social posts that will be sent to promote this content.…" at bounding box center [226, 137] width 207 height 221
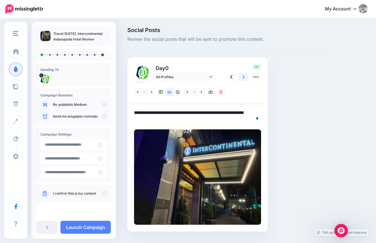
type textarea "**********"
click at [246, 77] on link at bounding box center [243, 77] width 11 height 8
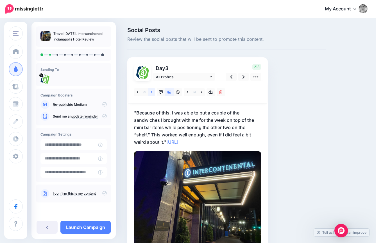
click at [150, 92] on link at bounding box center [151, 92] width 7 height 8
click at [152, 92] on icon at bounding box center [151, 92] width 1 height 4
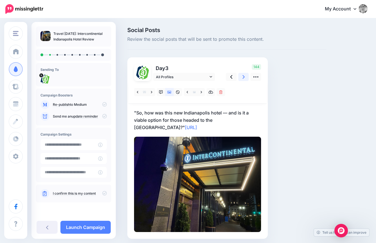
click at [243, 79] on icon at bounding box center [244, 77] width 2 height 6
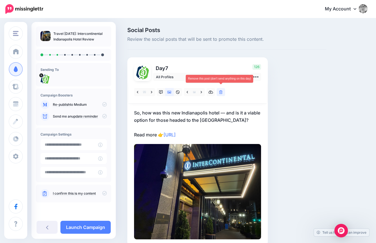
click at [221, 91] on icon at bounding box center [220, 92] width 3 height 4
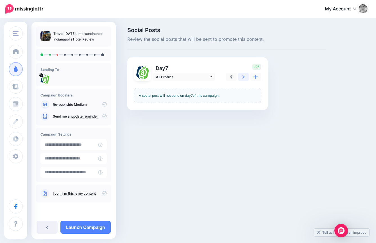
click at [246, 77] on link at bounding box center [243, 77] width 11 height 8
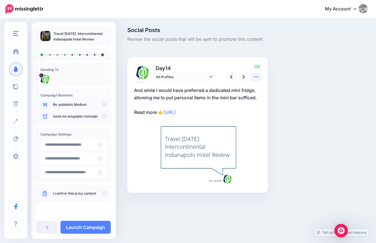
click at [259, 78] on link at bounding box center [255, 77] width 11 height 8
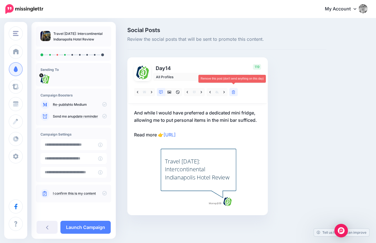
click at [231, 91] on link at bounding box center [233, 92] width 8 height 8
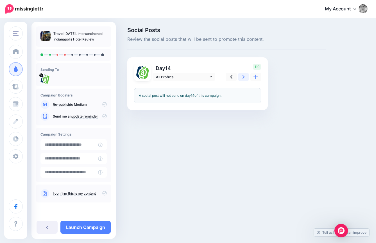
click at [246, 77] on link at bounding box center [243, 77] width 11 height 8
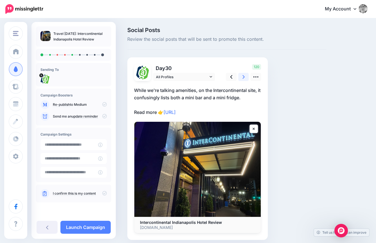
click at [246, 76] on link at bounding box center [243, 77] width 11 height 8
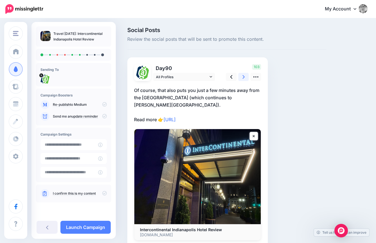
click at [246, 78] on link at bounding box center [243, 77] width 11 height 8
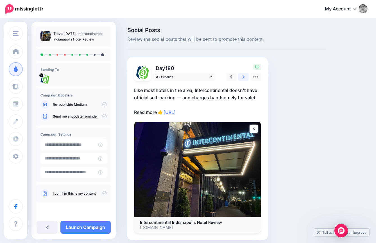
click at [245, 78] on link at bounding box center [243, 77] width 11 height 8
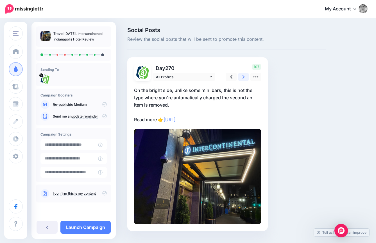
click at [245, 80] on link at bounding box center [243, 77] width 11 height 8
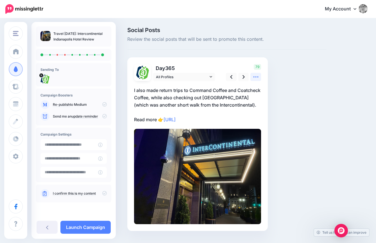
click at [254, 78] on icon at bounding box center [256, 77] width 6 height 6
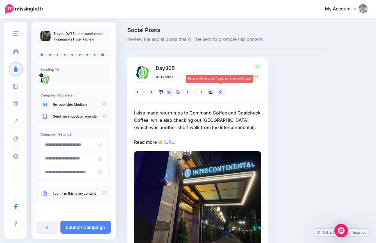
click at [222, 93] on icon at bounding box center [220, 92] width 3 height 4
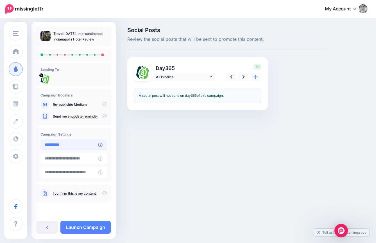
click at [77, 145] on input "**********" at bounding box center [69, 144] width 58 height 11
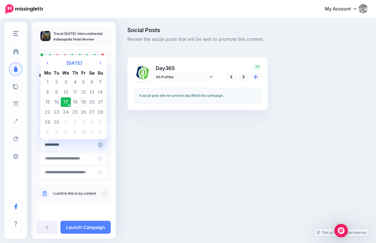
click at [83, 102] on td "19" at bounding box center [83, 102] width 8 height 10
type input "**********"
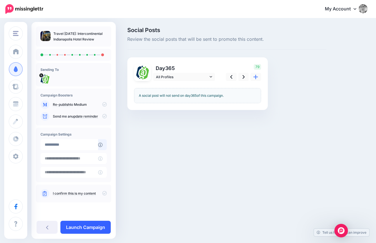
click at [97, 230] on link "Launch Campaign" at bounding box center [85, 227] width 50 height 13
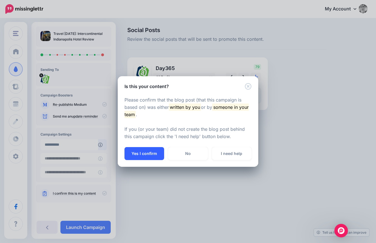
click at [157, 155] on button "Yes I confirm" at bounding box center [145, 153] width 40 height 13
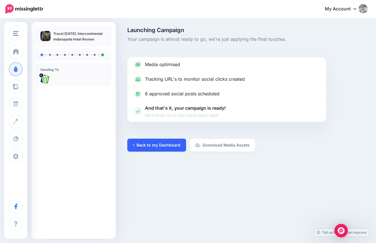
click at [151, 146] on link "Back to my Dashboard" at bounding box center [156, 145] width 59 height 13
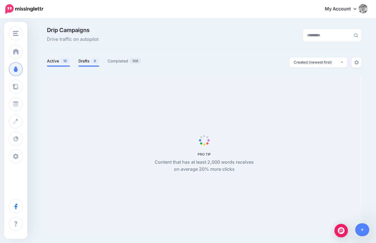
click at [88, 58] on link "Drafts 6" at bounding box center [88, 61] width 21 height 7
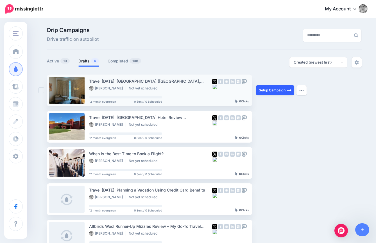
click at [270, 94] on link "Setup Campaign" at bounding box center [275, 90] width 38 height 10
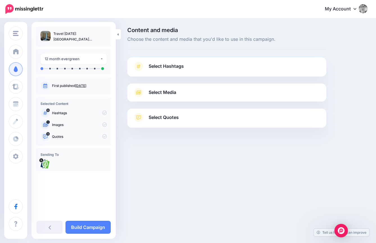
click at [181, 70] on link "Select Hashtags" at bounding box center [227, 69] width 188 height 15
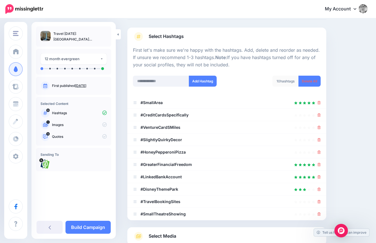
scroll to position [29, 0]
click at [309, 82] on link "Delete All" at bounding box center [309, 81] width 22 height 11
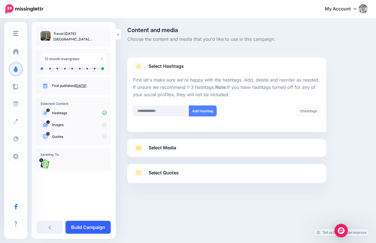
click link "Build Campaign"
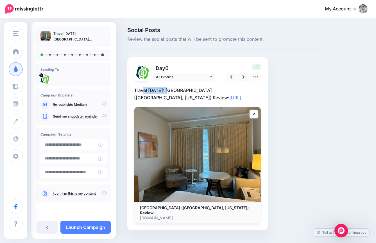
drag, startPoint x: 170, startPoint y: 90, endPoint x: 144, endPoint y: 91, distance: 26.7
click at [143, 91] on p "Travel Tuesday: 21c Museum Hotel (Bentonville, Arkansas) Review: https://lttr.a…" at bounding box center [197, 94] width 127 height 15
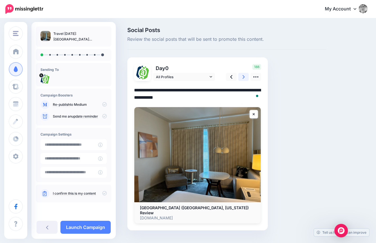
click at [246, 76] on link at bounding box center [243, 77] width 11 height 8
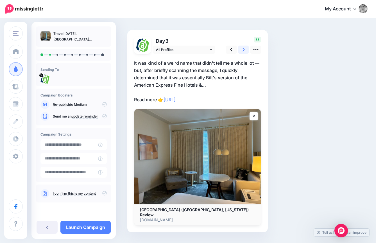
scroll to position [30, 0]
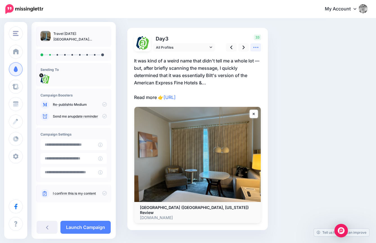
click at [257, 48] on icon at bounding box center [256, 47] width 6 height 6
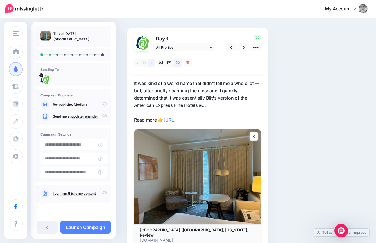
click at [150, 64] on link at bounding box center [151, 62] width 7 height 8
click at [152, 63] on icon at bounding box center [151, 63] width 1 height 4
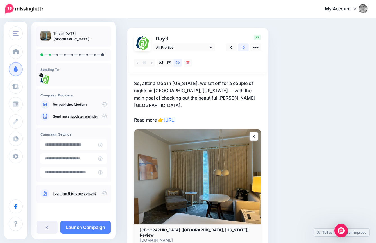
click at [244, 48] on icon at bounding box center [244, 48] width 2 height 4
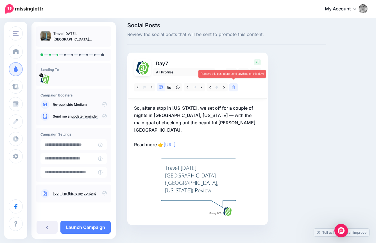
click at [234, 88] on icon at bounding box center [233, 87] width 3 height 4
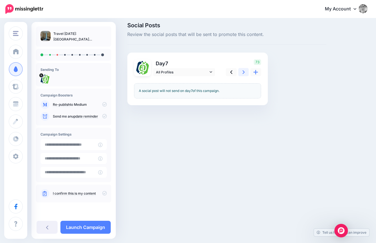
click at [245, 74] on icon at bounding box center [244, 72] width 2 height 6
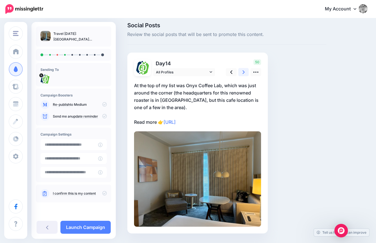
click at [245, 74] on link at bounding box center [243, 72] width 11 height 8
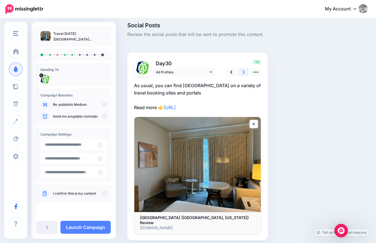
click at [245, 74] on link at bounding box center [243, 72] width 11 height 8
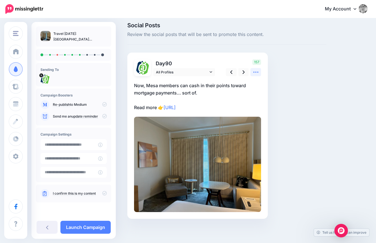
click at [257, 73] on icon at bounding box center [256, 72] width 6 height 6
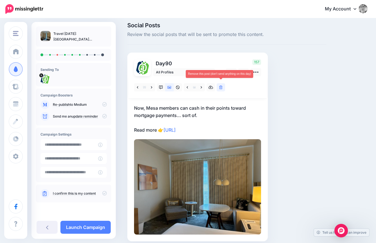
click at [222, 85] on icon at bounding box center [220, 87] width 3 height 4
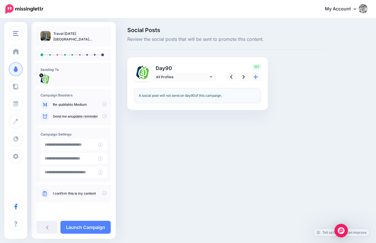
scroll to position [0, 0]
click at [243, 77] on icon at bounding box center [244, 77] width 2 height 6
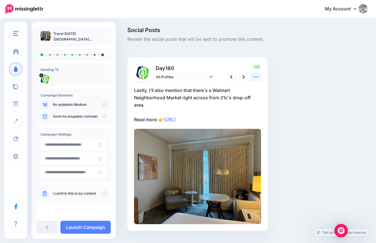
click at [258, 78] on icon at bounding box center [256, 77] width 6 height 6
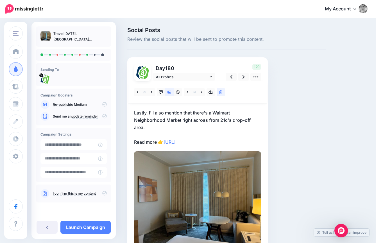
click at [223, 93] on link at bounding box center [221, 92] width 8 height 8
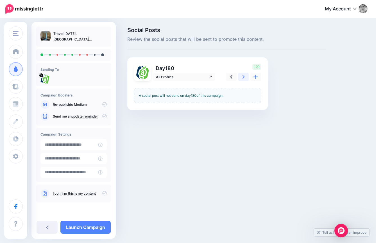
click at [243, 78] on icon at bounding box center [244, 77] width 2 height 4
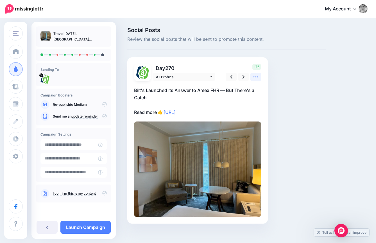
click at [257, 80] on icon at bounding box center [256, 77] width 6 height 6
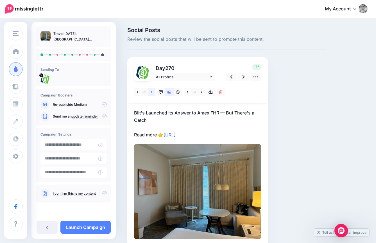
click at [154, 91] on link at bounding box center [151, 92] width 7 height 8
click at [241, 78] on link at bounding box center [243, 77] width 11 height 8
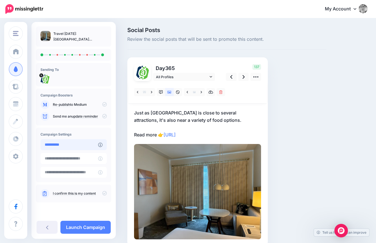
click at [73, 147] on input "**********" at bounding box center [69, 144] width 58 height 11
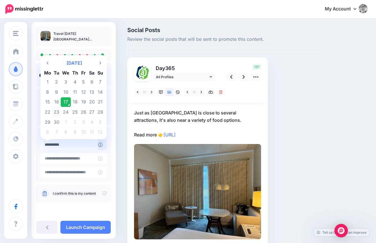
click at [59, 112] on td "23" at bounding box center [57, 112] width 8 height 10
type input "**********"
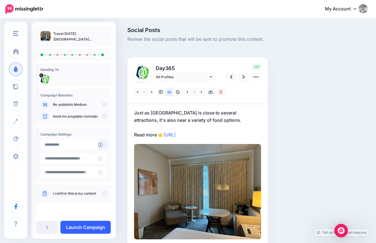
click at [95, 225] on link "Launch Campaign" at bounding box center [85, 227] width 50 height 13
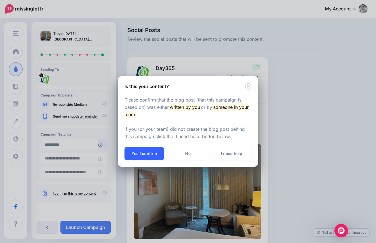
click at [149, 153] on button "Yes I confirm" at bounding box center [145, 153] width 40 height 13
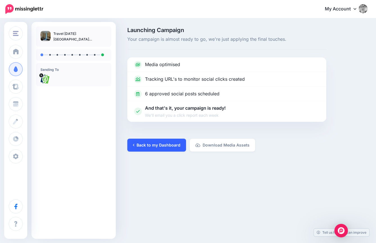
click at [171, 148] on link "Back to my Dashboard" at bounding box center [156, 145] width 59 height 13
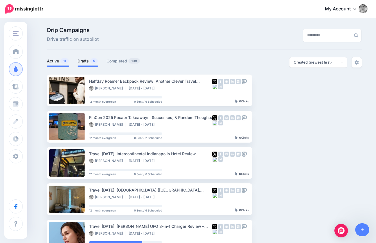
click at [87, 60] on link "Drafts 5" at bounding box center [88, 61] width 21 height 7
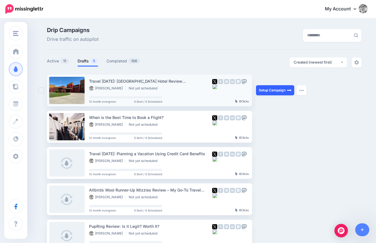
click at [267, 91] on link "Setup Campaign" at bounding box center [275, 90] width 38 height 10
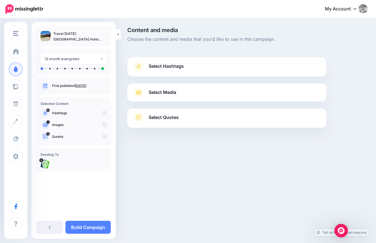
click at [195, 72] on link "Select Hashtags" at bounding box center [227, 69] width 188 height 15
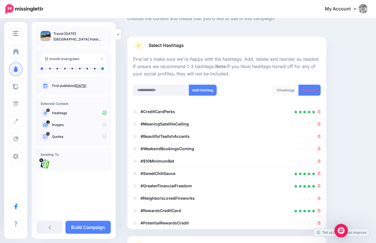
scroll to position [21, 0]
click at [319, 123] on icon at bounding box center [319, 123] width 3 height 3
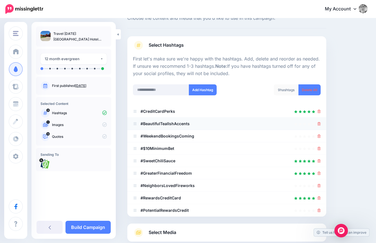
click at [319, 128] on li "#BeautifulTealIshAccents" at bounding box center [226, 123] width 199 height 12
click at [319, 127] on li "#BeautifulTealIshAccents" at bounding box center [226, 123] width 199 height 12
click at [319, 124] on icon at bounding box center [319, 123] width 3 height 3
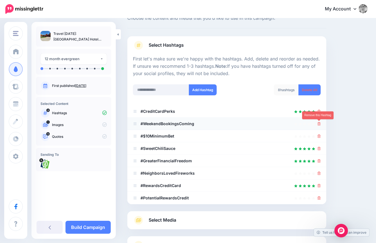
click at [318, 124] on icon at bounding box center [319, 123] width 3 height 3
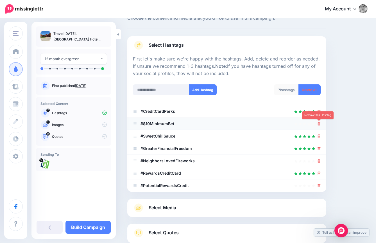
click at [318, 124] on icon at bounding box center [319, 123] width 3 height 3
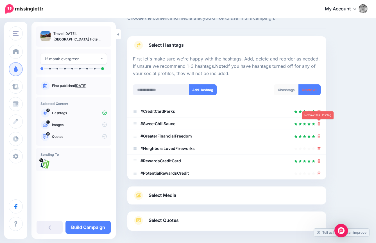
click at [318, 124] on icon at bounding box center [319, 123] width 3 height 3
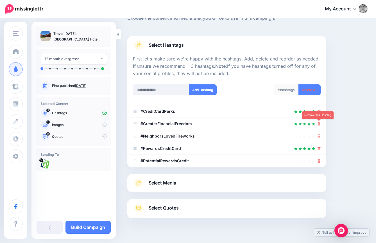
click at [318, 124] on icon at bounding box center [319, 123] width 3 height 3
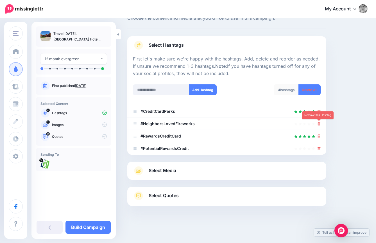
click at [318, 124] on icon at bounding box center [319, 123] width 3 height 3
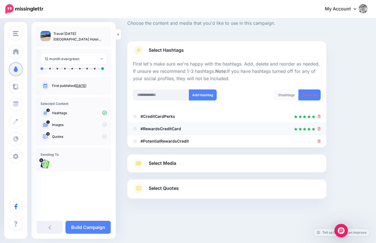
scroll to position [16, 0]
click at [320, 140] on icon at bounding box center [319, 141] width 3 height 3
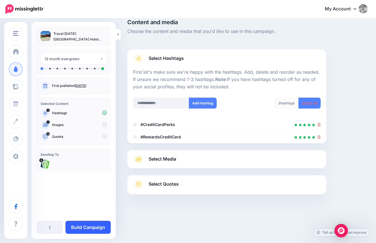
click at [102, 230] on link "Build Campaign" at bounding box center [87, 227] width 45 height 13
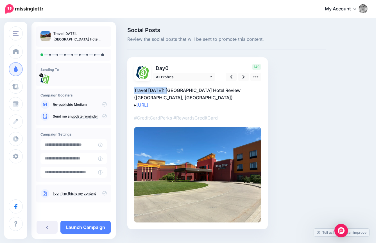
drag, startPoint x: 170, startPoint y: 90, endPoint x: 128, endPoint y: 90, distance: 41.6
click at [128, 90] on div "Day 0 All Profiles" at bounding box center [197, 143] width 141 height 172
click at [170, 90] on p "Travel [DATE]: [GEOGRAPHIC_DATA] Hotel Review ([GEOGRAPHIC_DATA], [GEOGRAPHIC_D…" at bounding box center [197, 98] width 127 height 22
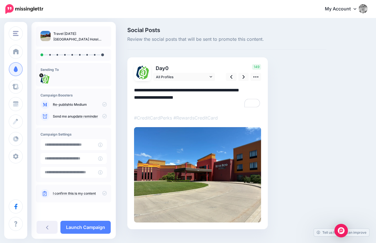
drag, startPoint x: 170, startPoint y: 90, endPoint x: 130, endPoint y: 90, distance: 40.2
click at [130, 90] on div "Day 0 All Profiles" at bounding box center [197, 143] width 141 height 172
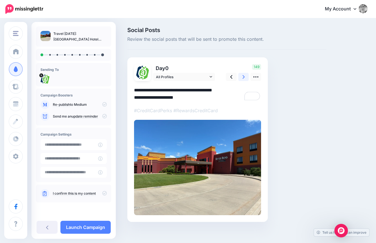
type textarea "**********"
click at [246, 78] on link at bounding box center [243, 77] width 11 height 8
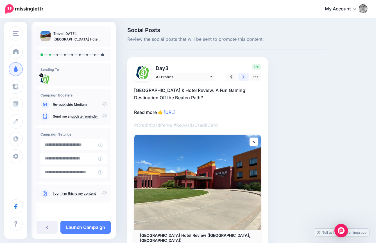
click at [241, 79] on link at bounding box center [243, 77] width 11 height 8
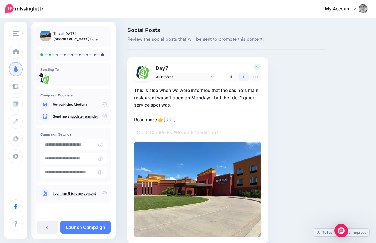
click at [241, 78] on link at bounding box center [243, 77] width 11 height 8
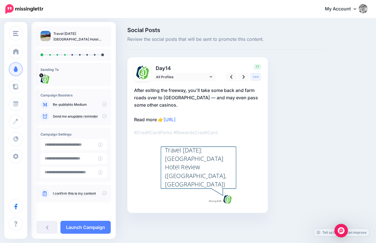
click at [258, 74] on icon at bounding box center [256, 77] width 6 height 6
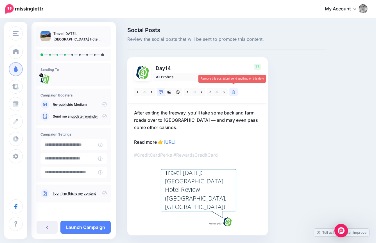
click at [234, 91] on icon at bounding box center [233, 92] width 3 height 4
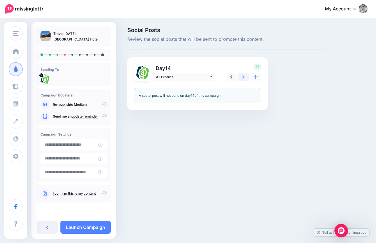
click at [246, 78] on link at bounding box center [243, 77] width 11 height 8
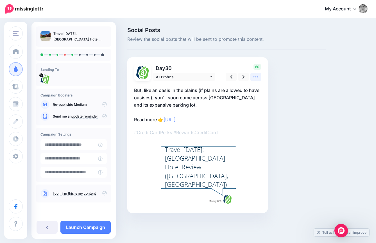
click at [259, 76] on link at bounding box center [255, 77] width 11 height 8
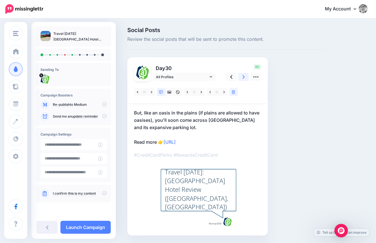
click at [241, 80] on link at bounding box center [243, 77] width 11 height 8
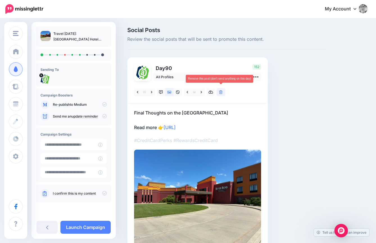
click at [221, 92] on icon at bounding box center [220, 92] width 3 height 4
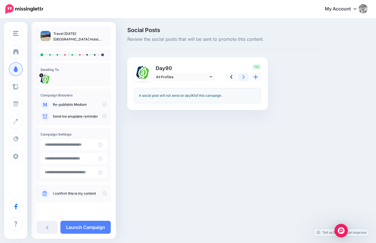
click at [243, 79] on icon at bounding box center [244, 77] width 2 height 6
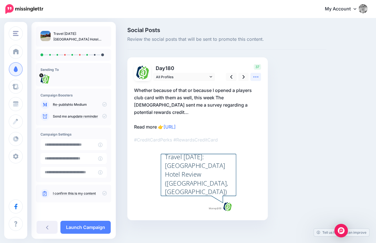
click at [257, 76] on icon at bounding box center [256, 77] width 6 height 6
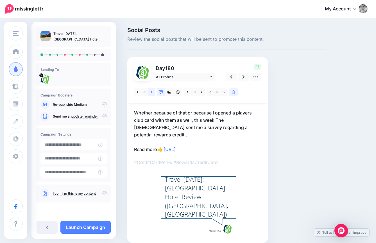
click at [150, 93] on link at bounding box center [151, 92] width 7 height 8
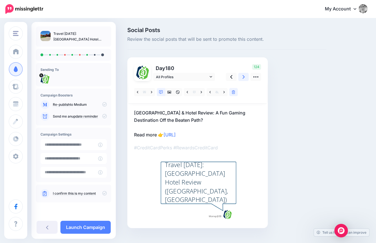
click at [241, 80] on link at bounding box center [243, 77] width 11 height 8
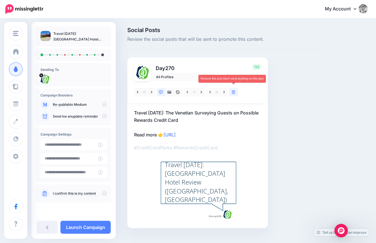
click at [232, 91] on link at bounding box center [233, 92] width 8 height 8
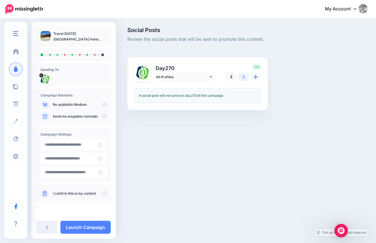
click at [246, 79] on link at bounding box center [243, 77] width 11 height 8
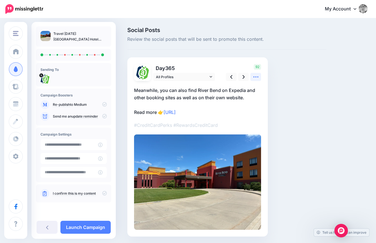
click at [255, 78] on icon at bounding box center [256, 77] width 6 height 6
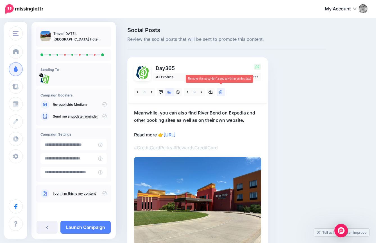
click at [219, 93] on icon at bounding box center [220, 92] width 3 height 4
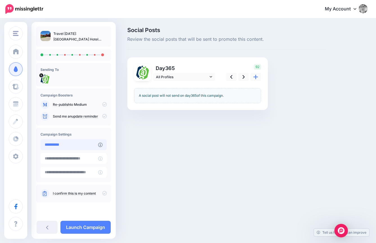
click at [63, 146] on input "**********" at bounding box center [69, 144] width 58 height 11
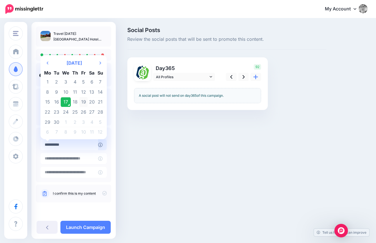
click at [84, 102] on td "19" at bounding box center [83, 102] width 8 height 10
type input "**********"
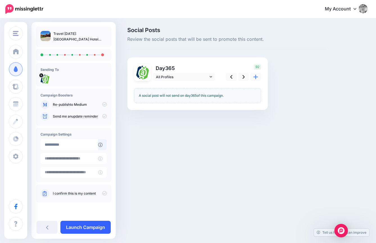
click at [81, 228] on link "Launch Campaign" at bounding box center [85, 227] width 50 height 13
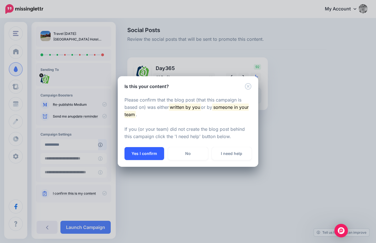
click at [150, 157] on button "Yes I confirm" at bounding box center [145, 153] width 40 height 13
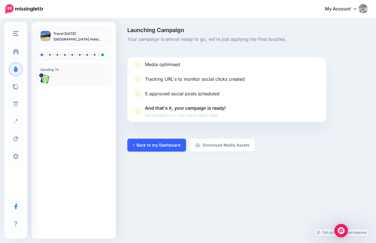
click at [159, 148] on link "Back to my Dashboard" at bounding box center [156, 145] width 59 height 13
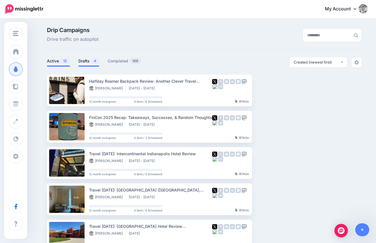
click at [93, 60] on span "4" at bounding box center [95, 60] width 8 height 5
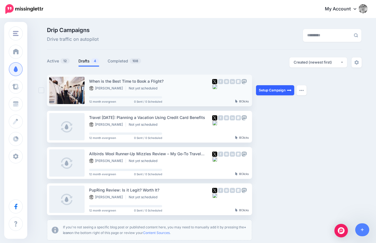
click at [283, 91] on link "Setup Campaign" at bounding box center [275, 90] width 38 height 10
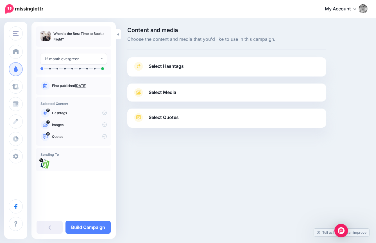
click at [268, 71] on link "Select Hashtags" at bounding box center [227, 69] width 188 height 15
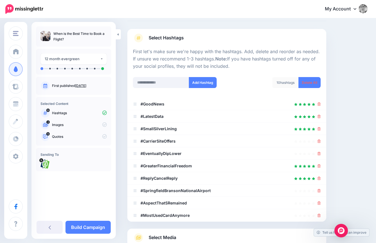
scroll to position [24, 0]
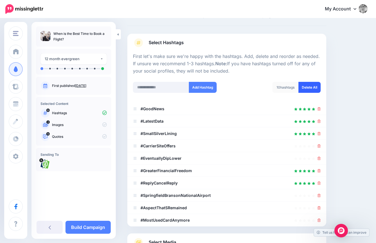
click at [311, 90] on link "Delete All" at bounding box center [309, 87] width 22 height 11
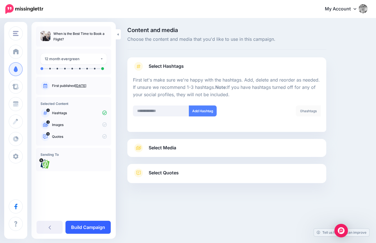
click at [96, 226] on link "Build Campaign" at bounding box center [87, 227] width 45 height 13
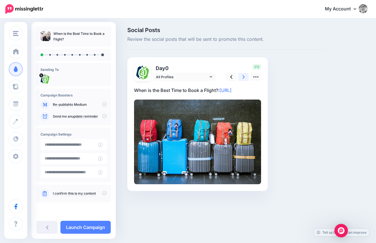
click at [246, 77] on link at bounding box center [243, 77] width 11 height 8
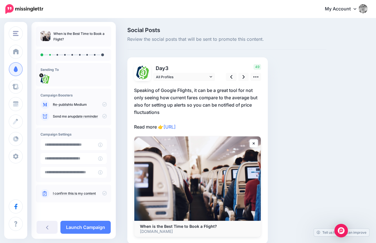
click at [262, 74] on div "49" at bounding box center [242, 72] width 45 height 17
click at [258, 80] on link at bounding box center [255, 77] width 11 height 8
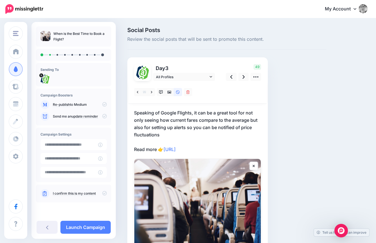
click at [193, 92] on div at bounding box center [164, 92] width 60 height 8
click at [189, 92] on link at bounding box center [188, 92] width 8 height 8
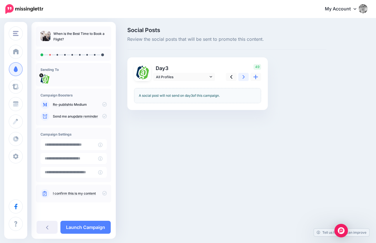
click at [242, 73] on link at bounding box center [243, 77] width 11 height 8
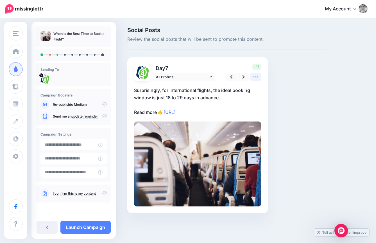
click at [259, 75] on link at bounding box center [255, 77] width 11 height 8
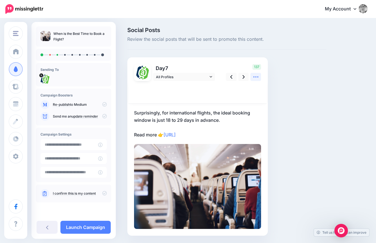
click at [259, 75] on link at bounding box center [255, 77] width 11 height 8
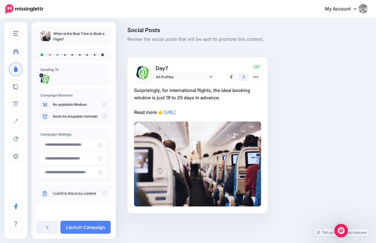
click at [244, 76] on icon at bounding box center [244, 77] width 2 height 6
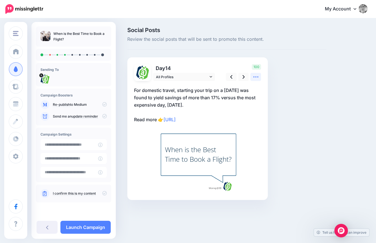
click at [255, 78] on icon at bounding box center [256, 77] width 6 height 6
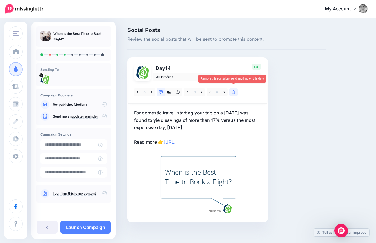
click at [234, 93] on icon at bounding box center [233, 92] width 3 height 4
click at [243, 77] on icon at bounding box center [244, 77] width 2 height 6
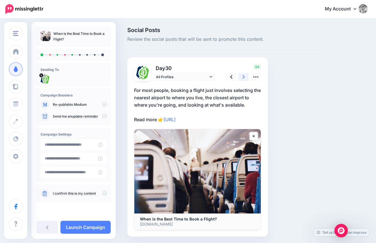
click at [243, 78] on icon at bounding box center [244, 77] width 2 height 6
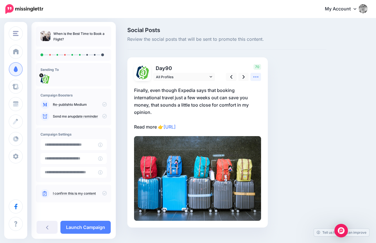
click at [254, 78] on icon at bounding box center [256, 77] width 6 height 6
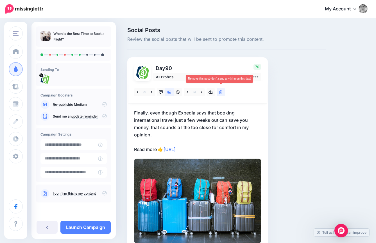
click at [219, 92] on link at bounding box center [221, 92] width 8 height 8
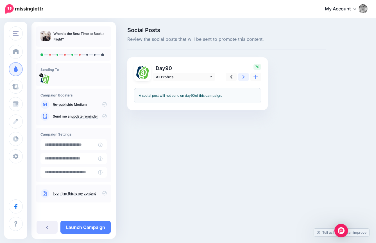
click at [245, 77] on link at bounding box center [243, 77] width 11 height 8
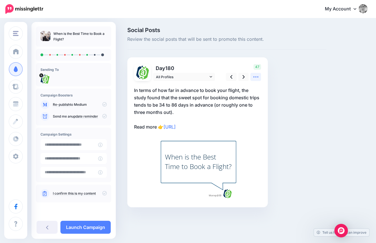
click at [257, 76] on icon at bounding box center [256, 77] width 6 height 6
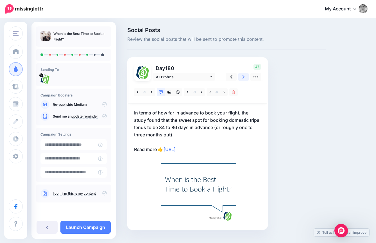
click at [244, 78] on icon at bounding box center [244, 77] width 2 height 6
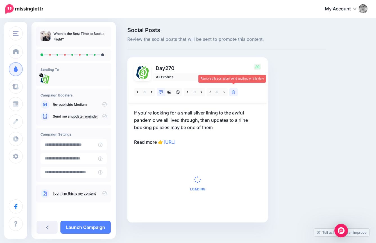
click at [234, 93] on icon at bounding box center [233, 92] width 3 height 4
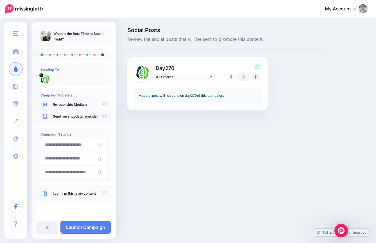
click at [244, 75] on icon at bounding box center [244, 77] width 2 height 6
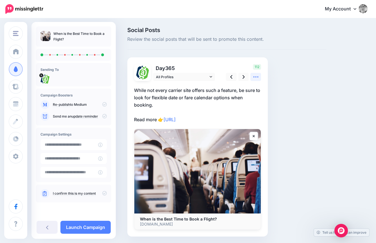
click at [257, 77] on icon at bounding box center [255, 76] width 5 height 1
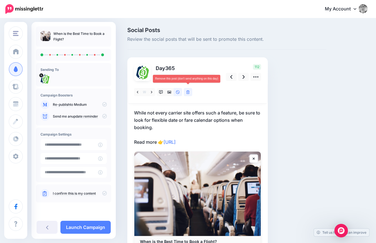
click at [189, 92] on icon at bounding box center [187, 92] width 3 height 4
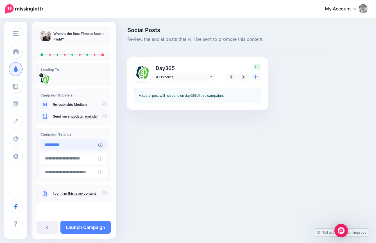
click at [62, 143] on input "**********" at bounding box center [69, 144] width 58 height 11
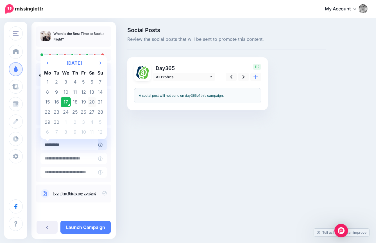
click at [93, 102] on td "20" at bounding box center [92, 102] width 8 height 10
type input "**********"
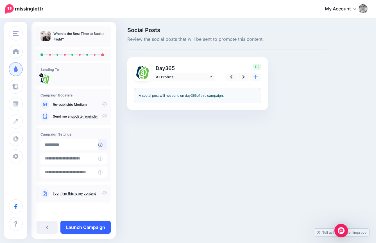
click at [87, 225] on link "Launch Campaign" at bounding box center [85, 227] width 50 height 13
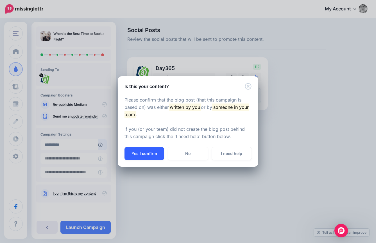
click at [156, 152] on button "Yes I confirm" at bounding box center [145, 153] width 40 height 13
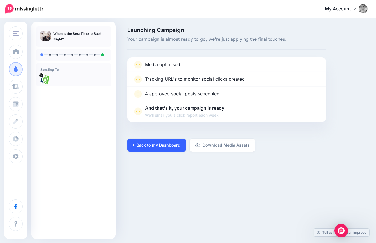
click at [157, 139] on link "Back to my Dashboard" at bounding box center [156, 145] width 59 height 13
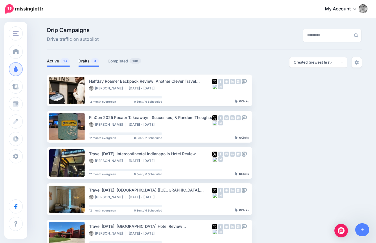
click at [91, 62] on span "3" at bounding box center [95, 60] width 8 height 5
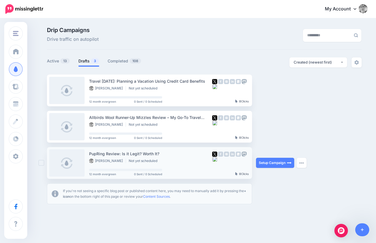
click at [42, 161] on ins at bounding box center [42, 163] width 6 height 6
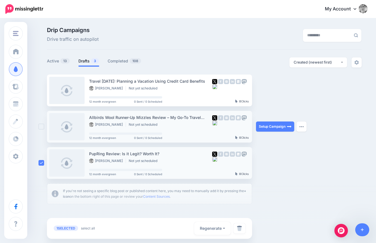
scroll to position [11, 0]
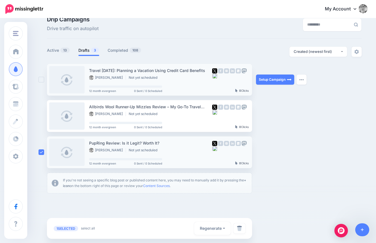
click at [41, 79] on ins at bounding box center [42, 80] width 6 height 6
click at [238, 229] on img at bounding box center [239, 228] width 5 height 6
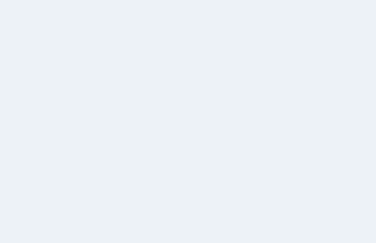
scroll to position [11, 0]
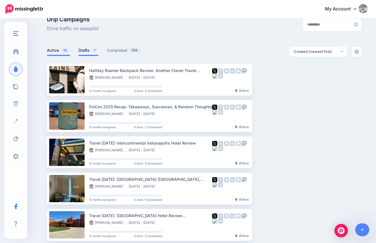
click at [94, 49] on span "1" at bounding box center [94, 49] width 7 height 5
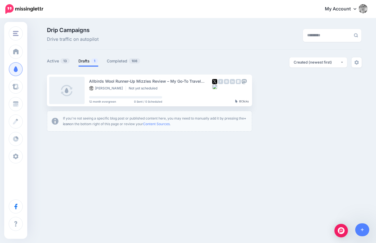
scroll to position [0, 0]
click at [274, 93] on link "Setup Campaign" at bounding box center [275, 90] width 38 height 10
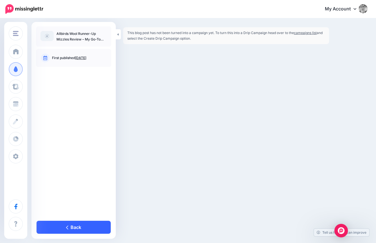
click at [83, 230] on link "Back" at bounding box center [74, 227] width 74 height 13
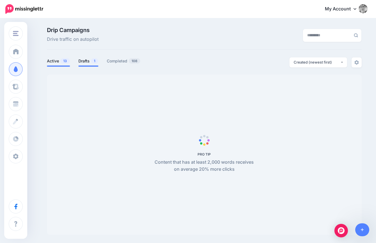
click at [85, 65] on li "Drafts 1" at bounding box center [88, 61] width 20 height 9
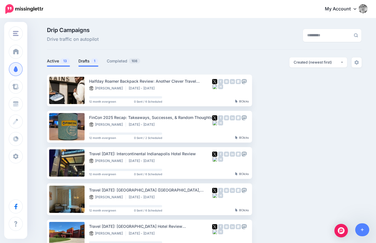
click at [87, 60] on link "Drafts 1" at bounding box center [88, 61] width 20 height 7
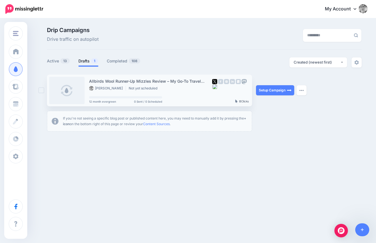
click at [40, 94] on div at bounding box center [43, 90] width 8 height 32
click at [44, 89] on div at bounding box center [43, 90] width 8 height 32
click at [43, 89] on ins at bounding box center [42, 90] width 6 height 6
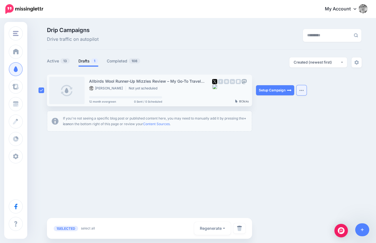
click at [303, 92] on button "button" at bounding box center [301, 90] width 10 height 10
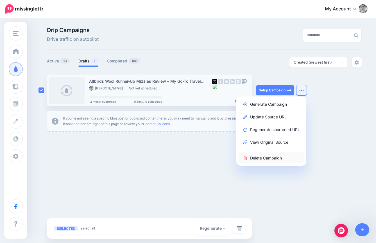
click at [271, 156] on link "Delete Campaign" at bounding box center [271, 157] width 65 height 11
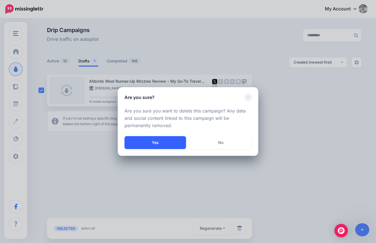
click at [175, 139] on button "Yes" at bounding box center [156, 142] width 62 height 13
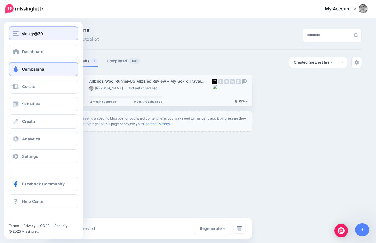
click at [12, 34] on button "Money@30" at bounding box center [44, 33] width 70 height 14
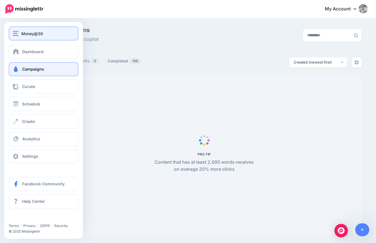
click at [16, 29] on button "Money@30" at bounding box center [44, 33] width 70 height 14
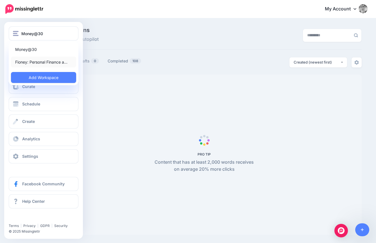
click at [30, 63] on link "Fioney: Personal Finance a…" at bounding box center [43, 61] width 65 height 11
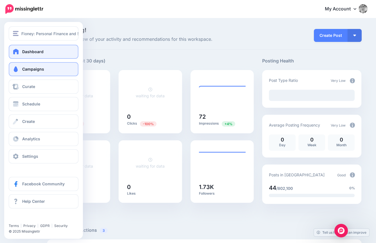
click at [27, 67] on span "Campaigns" at bounding box center [33, 69] width 22 height 5
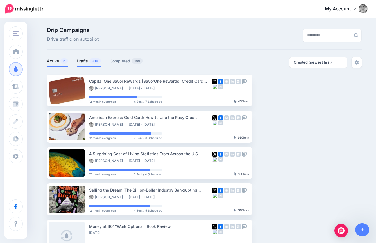
click at [90, 59] on span "216" at bounding box center [95, 60] width 12 height 5
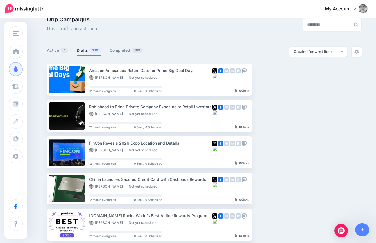
scroll to position [15, 0]
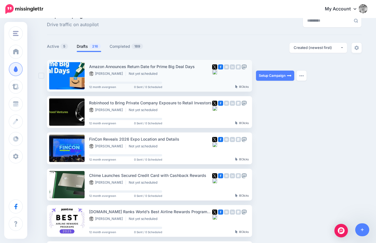
click at [42, 76] on ins at bounding box center [42, 76] width 6 height 6
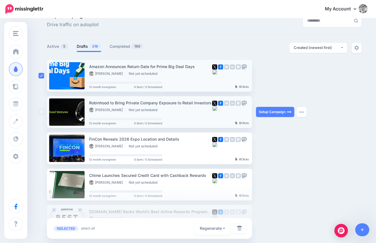
click at [42, 111] on ins at bounding box center [42, 112] width 6 height 6
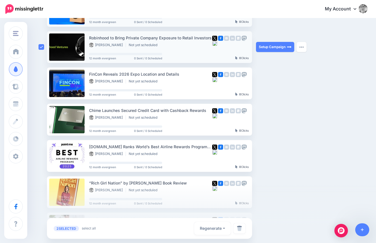
scroll to position [298, 0]
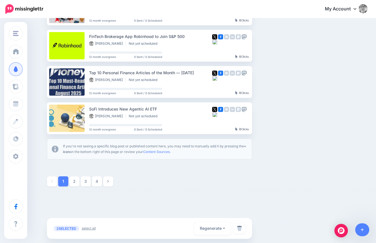
click at [95, 227] on link "select all" at bounding box center [89, 228] width 14 height 6
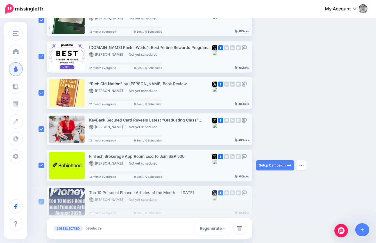
scroll to position [169, 0]
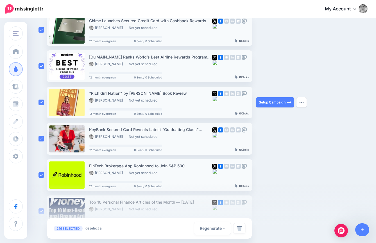
click at [42, 103] on ins at bounding box center [42, 102] width 6 height 6
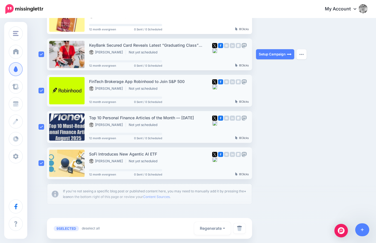
scroll to position [277, 0]
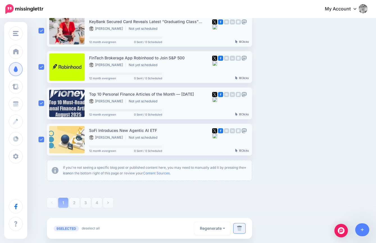
click at [238, 227] on img at bounding box center [239, 228] width 5 height 6
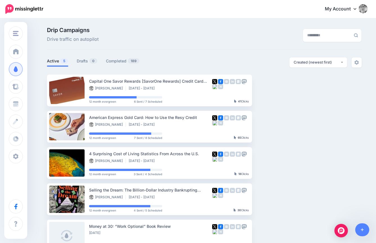
click at [146, 47] on div "Drip Campaigns Drive traffic on autopilot" at bounding box center [204, 38] width 315 height 22
click at [91, 59] on span "0" at bounding box center [93, 60] width 8 height 5
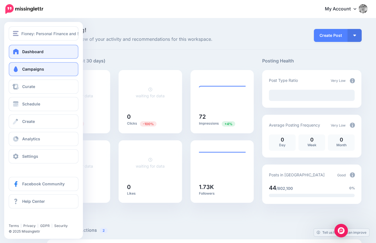
click at [31, 69] on span "Campaigns" at bounding box center [33, 69] width 22 height 5
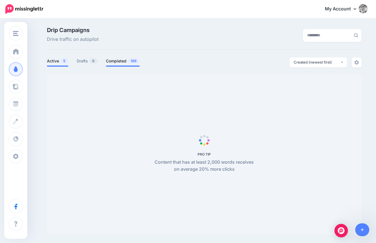
click at [114, 62] on link "Completed 189" at bounding box center [123, 61] width 34 height 7
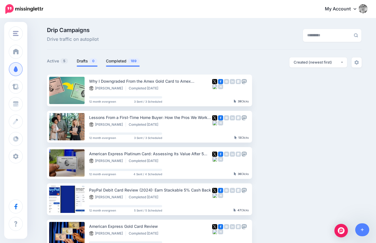
click at [78, 62] on link "Drafts 0" at bounding box center [87, 61] width 21 height 7
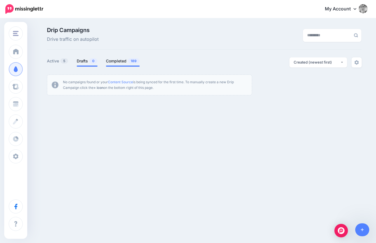
click at [117, 62] on link "Completed 189" at bounding box center [123, 61] width 34 height 7
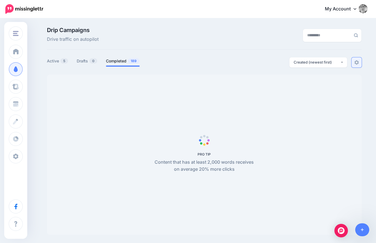
click at [357, 66] on link at bounding box center [357, 62] width 10 height 10
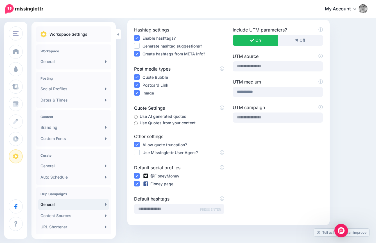
scroll to position [66, 0]
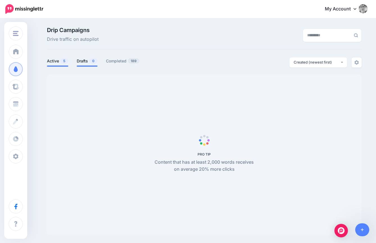
click at [94, 64] on li "Drafts 0" at bounding box center [87, 61] width 21 height 9
click at [90, 63] on link "Drafts 0" at bounding box center [87, 61] width 21 height 7
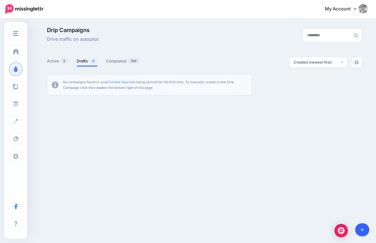
click at [361, 228] on icon at bounding box center [362, 230] width 3 height 4
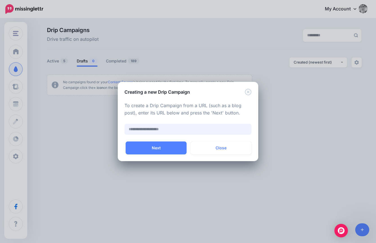
paste input "**********"
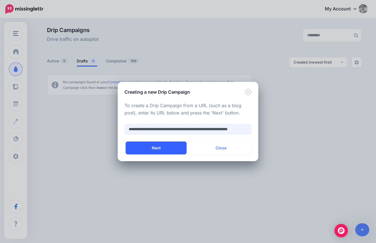
type input "**********"
click at [151, 149] on button "Next" at bounding box center [156, 147] width 61 height 13
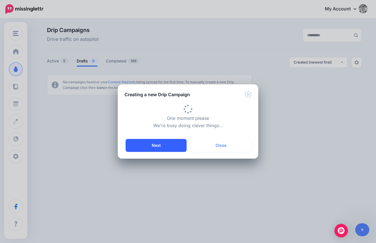
type input "**********"
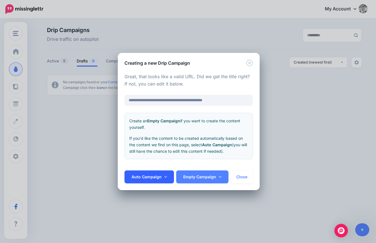
click at [161, 174] on link "Auto Campaign" at bounding box center [149, 176] width 49 height 13
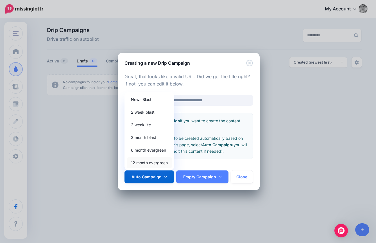
click at [163, 159] on link "12 month evergreen" at bounding box center [149, 162] width 45 height 11
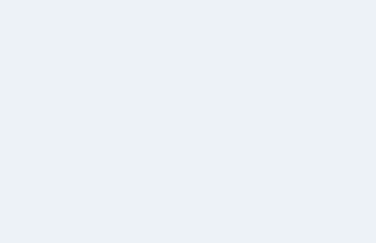
click at [183, 150] on span "PRO TIP Content that has at least 2,000 words receives on average 20% more clic…" at bounding box center [204, 154] width 315 height 160
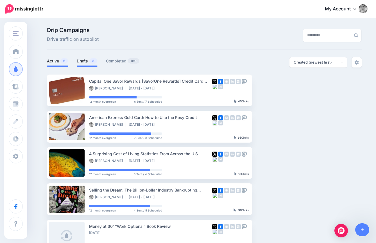
click at [83, 61] on link "Drafts 3" at bounding box center [87, 61] width 21 height 7
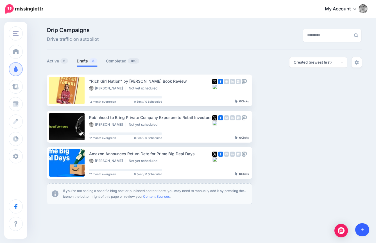
click at [364, 230] on link at bounding box center [362, 229] width 14 height 13
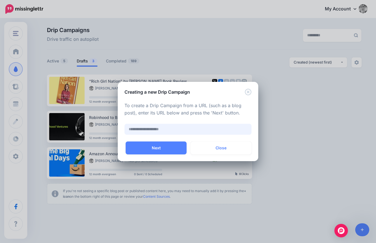
click at [191, 128] on input "text" at bounding box center [188, 129] width 127 height 11
paste input "**********"
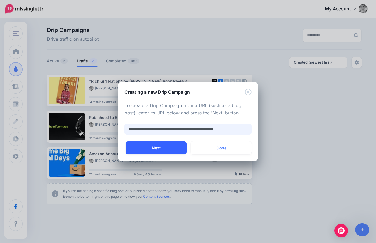
type input "**********"
click at [175, 144] on button "Next" at bounding box center [156, 147] width 61 height 13
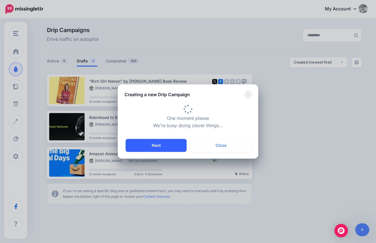
type input "**********"
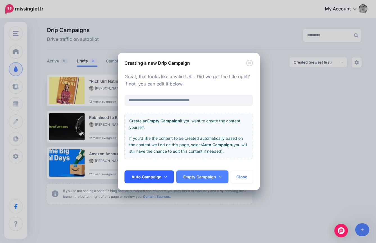
click at [165, 174] on link "Auto Campaign" at bounding box center [149, 176] width 49 height 13
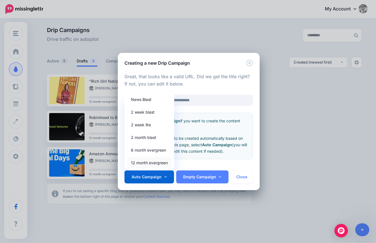
click at [161, 163] on link "12 month evergreen" at bounding box center [149, 162] width 45 height 11
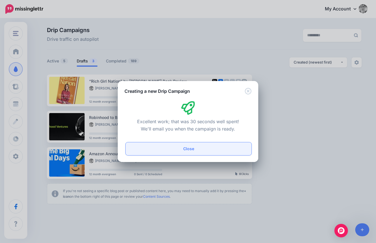
click at [168, 151] on button "Close" at bounding box center [189, 148] width 126 height 13
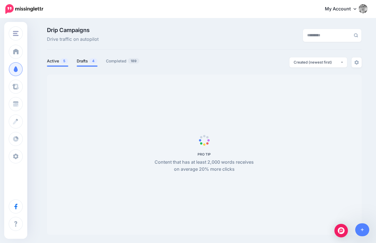
click at [86, 62] on link "Drafts 4" at bounding box center [87, 61] width 21 height 7
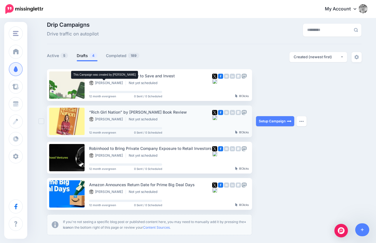
scroll to position [8, 0]
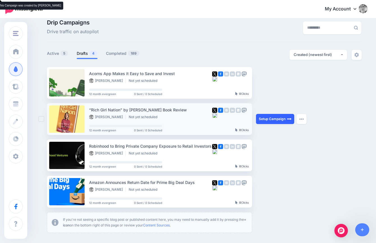
click at [271, 119] on link "Setup Campaign" at bounding box center [275, 119] width 38 height 10
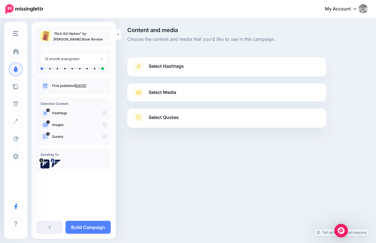
click at [215, 68] on link "Select Hashtags" at bounding box center [227, 69] width 188 height 15
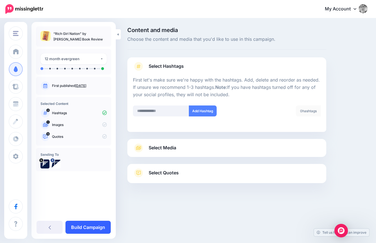
click at [82, 229] on link "Build Campaign" at bounding box center [87, 227] width 45 height 13
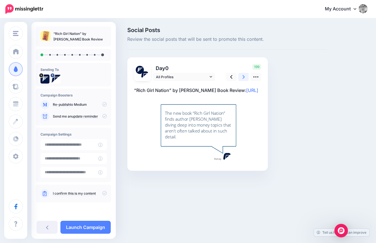
click at [243, 79] on icon at bounding box center [244, 77] width 2 height 6
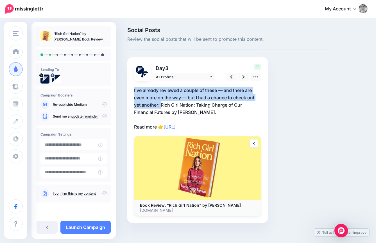
drag, startPoint x: 161, startPoint y: 107, endPoint x: 133, endPoint y: 91, distance: 31.9
click at [133, 91] on div "Day 3 All Profiles 33" at bounding box center [197, 139] width 141 height 165
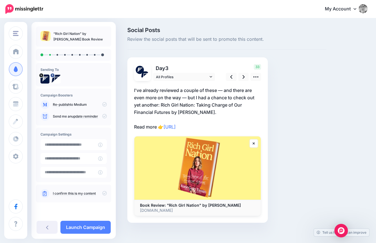
click at [137, 94] on p "I've already reviewed a couple of these — and there are even more on the way — …" at bounding box center [197, 109] width 127 height 44
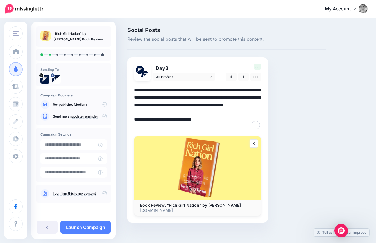
drag, startPoint x: 160, startPoint y: 102, endPoint x: 126, endPoint y: 85, distance: 38.2
click at [126, 85] on div "Social Posts Review the social posts that will be sent to promote this content.…" at bounding box center [226, 133] width 207 height 212
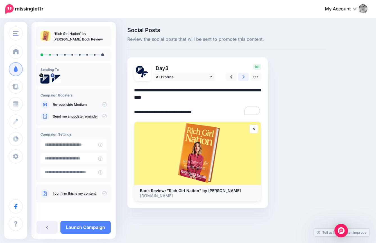
type textarea "**********"
click at [244, 74] on icon at bounding box center [244, 77] width 2 height 6
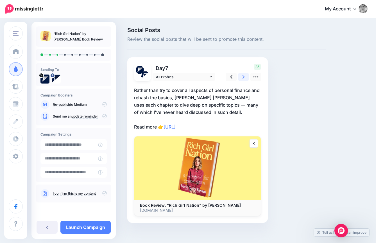
click at [244, 78] on icon at bounding box center [244, 77] width 2 height 6
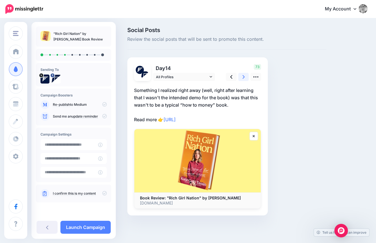
click at [247, 80] on link at bounding box center [243, 77] width 11 height 8
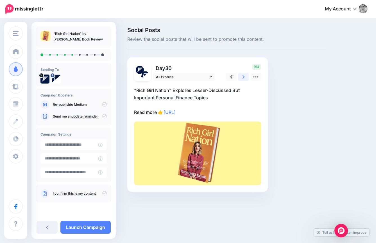
click at [246, 79] on link at bounding box center [243, 77] width 11 height 8
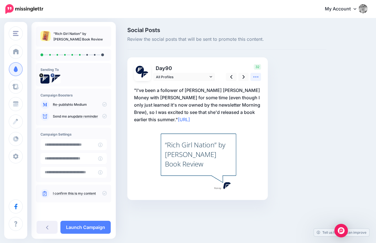
click at [256, 78] on icon at bounding box center [256, 77] width 6 height 6
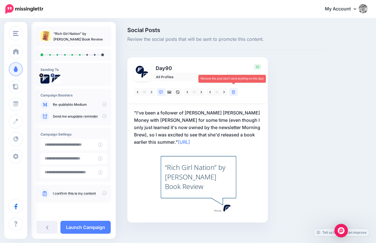
click at [236, 92] on link at bounding box center [233, 92] width 8 height 8
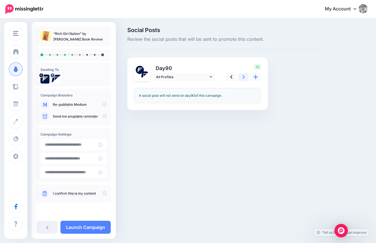
click at [246, 77] on link at bounding box center [243, 77] width 11 height 8
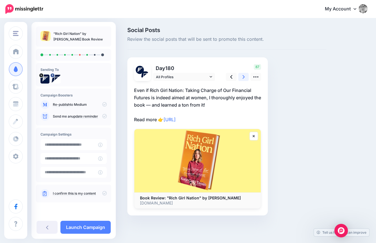
click at [246, 78] on link at bounding box center [243, 77] width 11 height 8
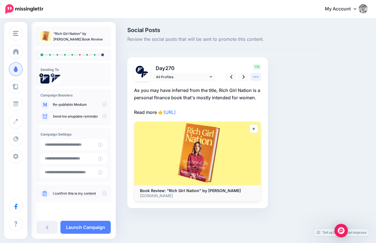
click at [257, 78] on icon at bounding box center [256, 77] width 6 height 6
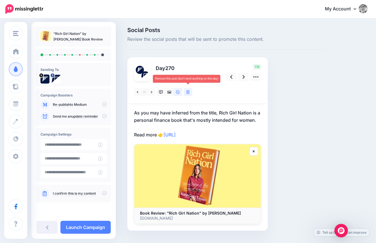
click at [187, 91] on icon at bounding box center [187, 92] width 3 height 4
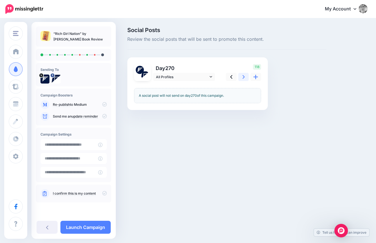
click at [243, 78] on icon at bounding box center [244, 77] width 2 height 4
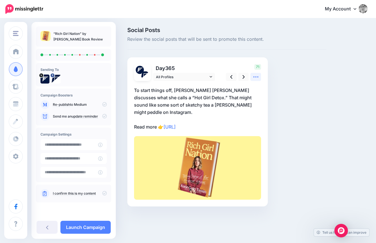
click at [256, 78] on icon at bounding box center [256, 77] width 6 height 6
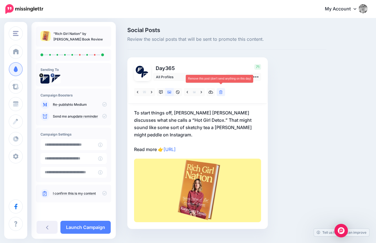
click at [220, 92] on icon at bounding box center [220, 92] width 3 height 4
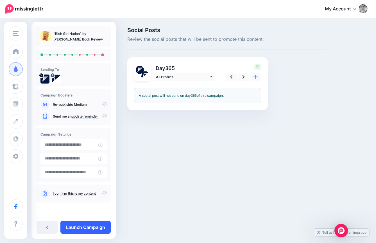
click at [89, 227] on link "Launch Campaign" at bounding box center [85, 227] width 50 height 13
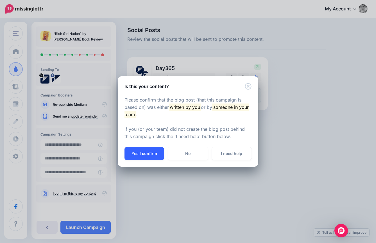
click at [141, 157] on button "Yes I confirm" at bounding box center [145, 153] width 40 height 13
